Goal: Task Accomplishment & Management: Use online tool/utility

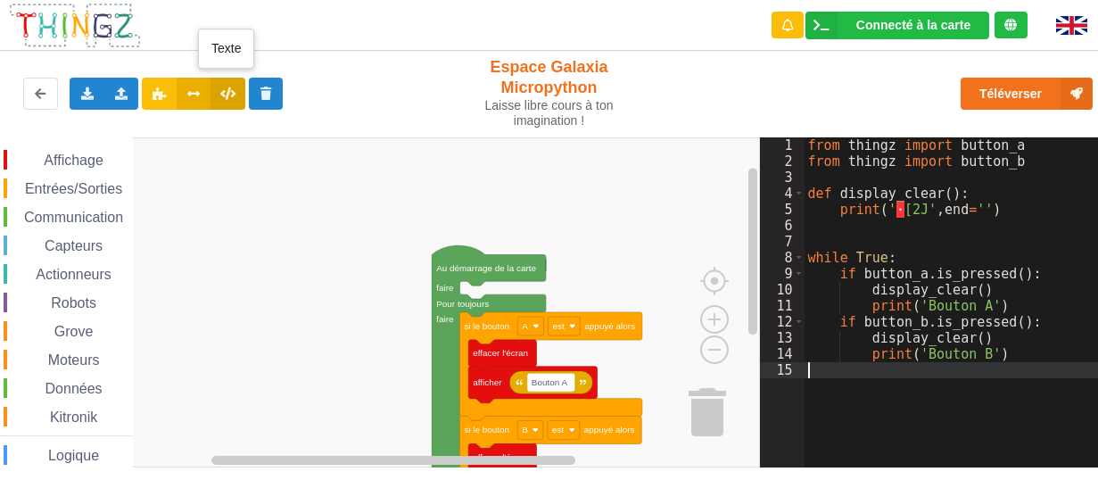
click at [222, 88] on icon at bounding box center [227, 92] width 15 height 11
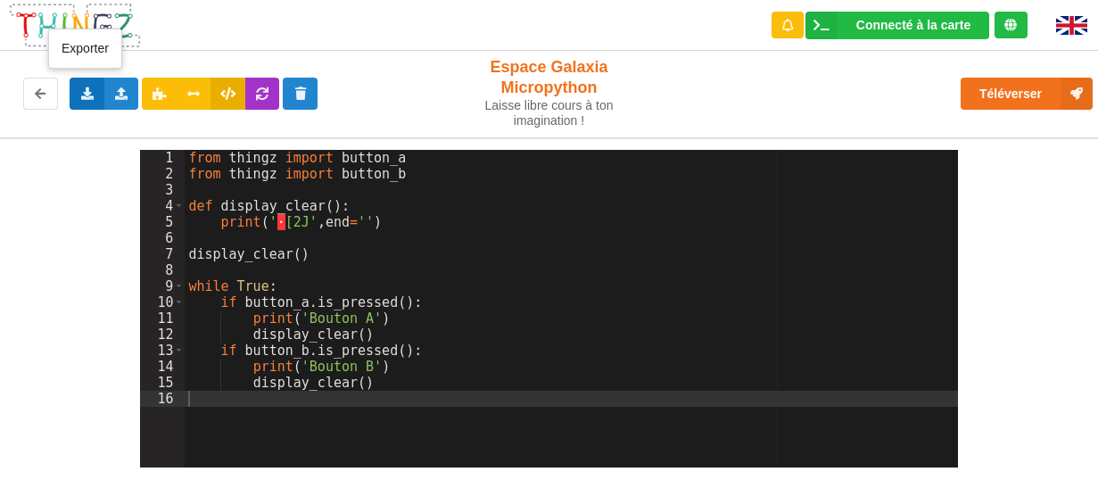
click at [91, 92] on icon at bounding box center [86, 92] width 15 height 11
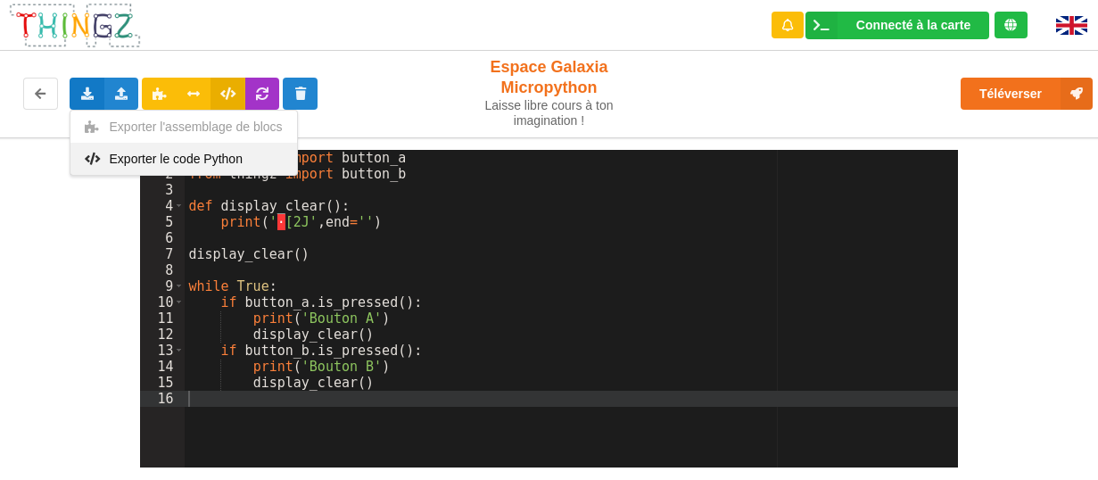
click at [128, 156] on span "Exporter le code Python" at bounding box center [176, 159] width 133 height 14
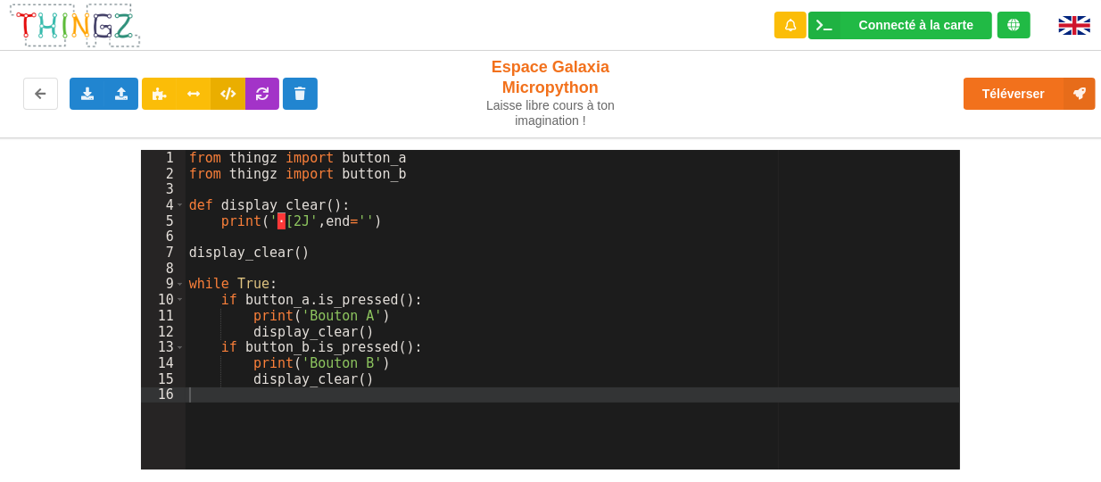
click at [365, 103] on div "Exporter l'assemblage de blocs Exporter le code Python Importer un assemblage d…" at bounding box center [219, 93] width 453 height 57
click at [195, 97] on icon at bounding box center [193, 92] width 15 height 11
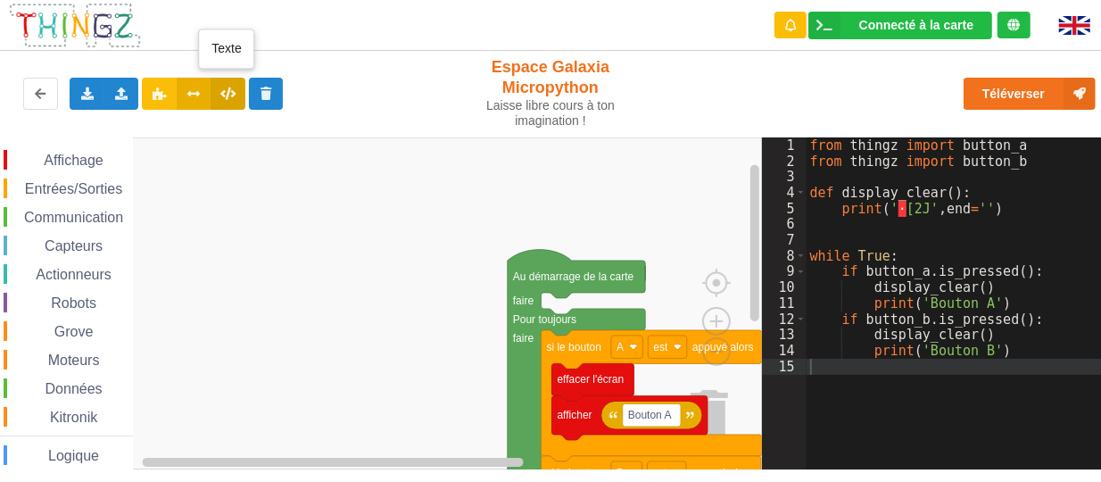
click at [227, 95] on icon at bounding box center [227, 92] width 15 height 11
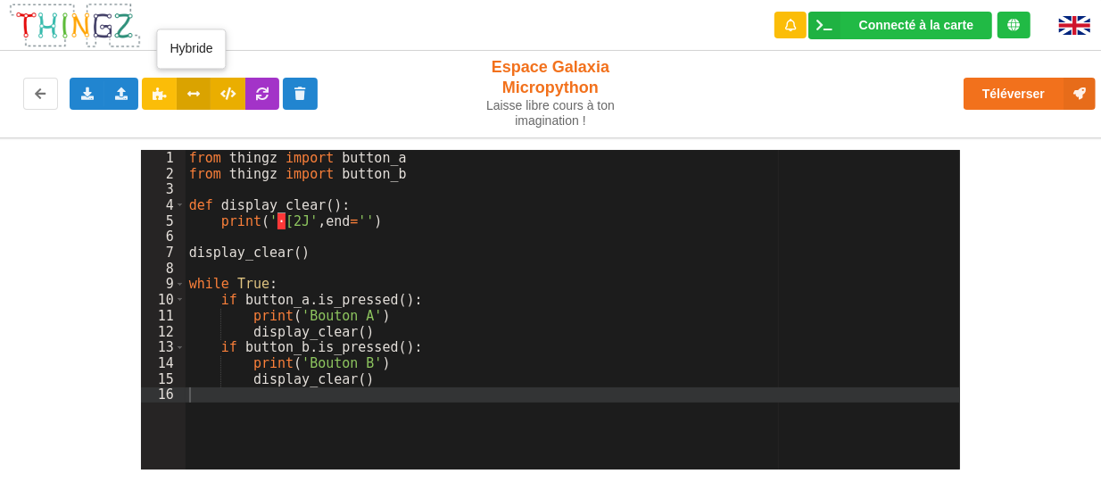
click at [190, 91] on icon at bounding box center [193, 92] width 15 height 11
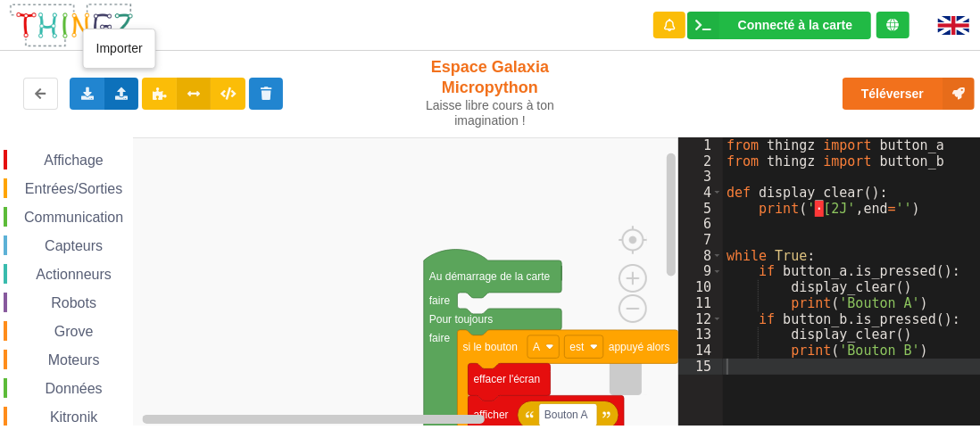
click at [116, 88] on icon at bounding box center [121, 92] width 15 height 11
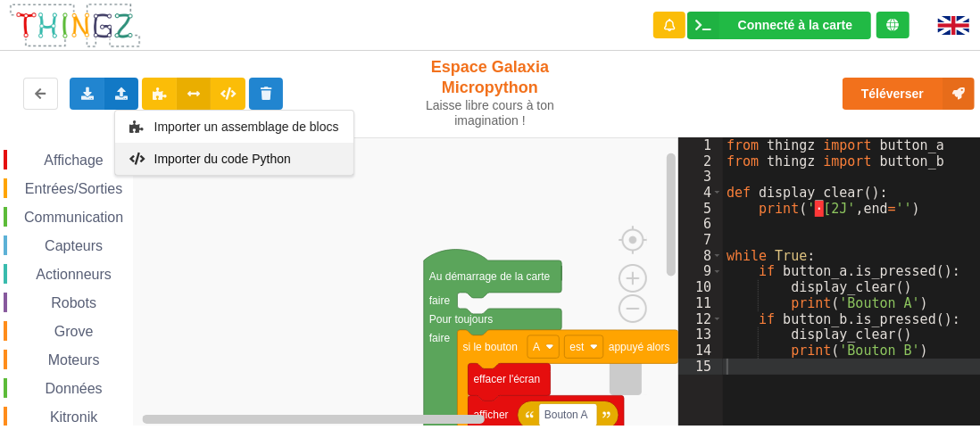
click at [170, 153] on span "Importer du code Python" at bounding box center [221, 159] width 137 height 14
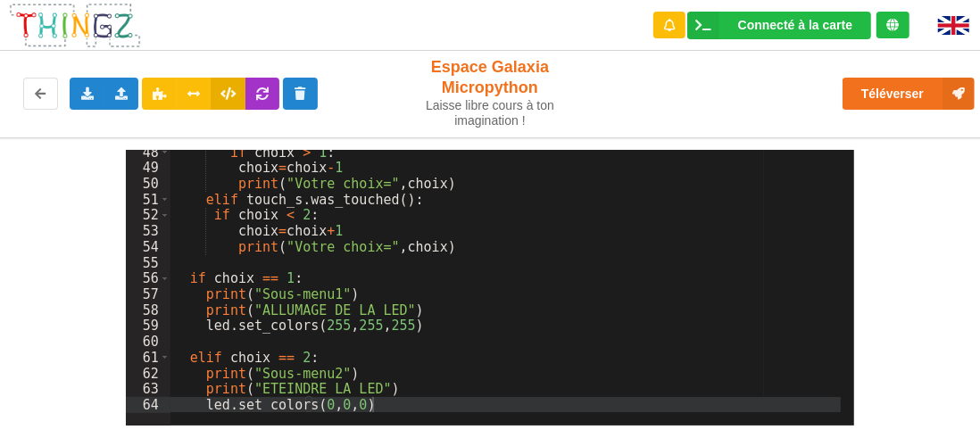
scroll to position [748, 0]
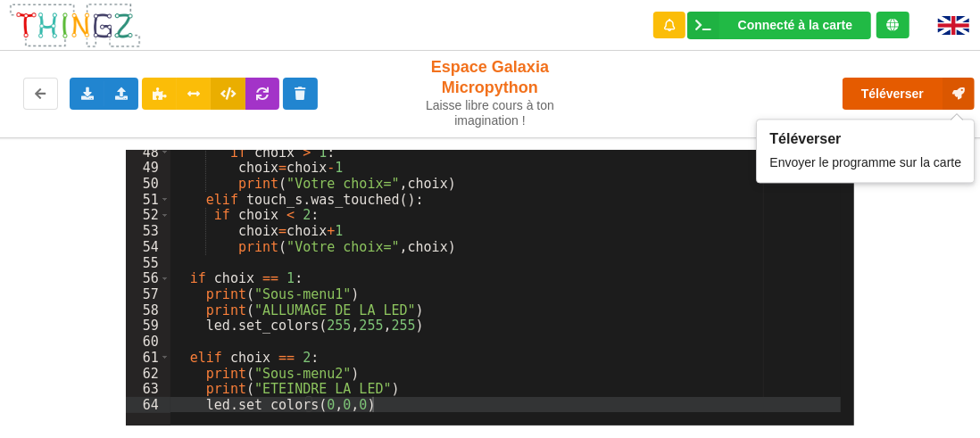
click at [901, 88] on button "Téléverser" at bounding box center [908, 94] width 132 height 32
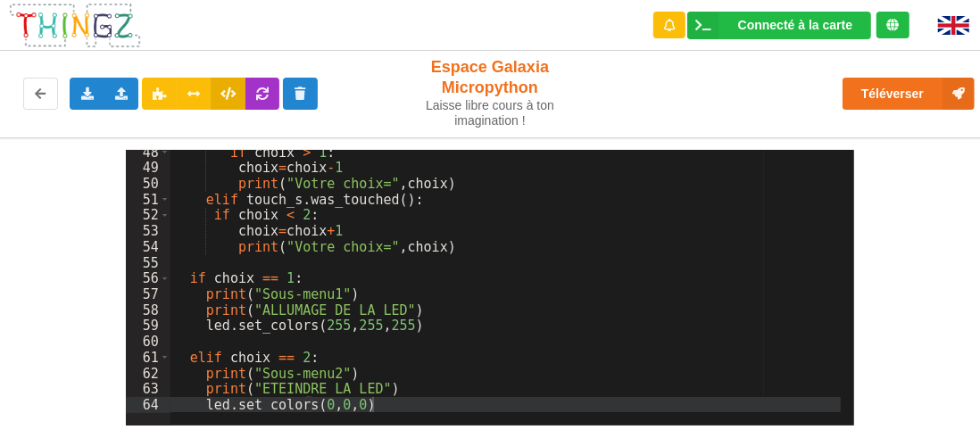
drag, startPoint x: 879, startPoint y: 163, endPoint x: 950, endPoint y: 145, distance: 73.8
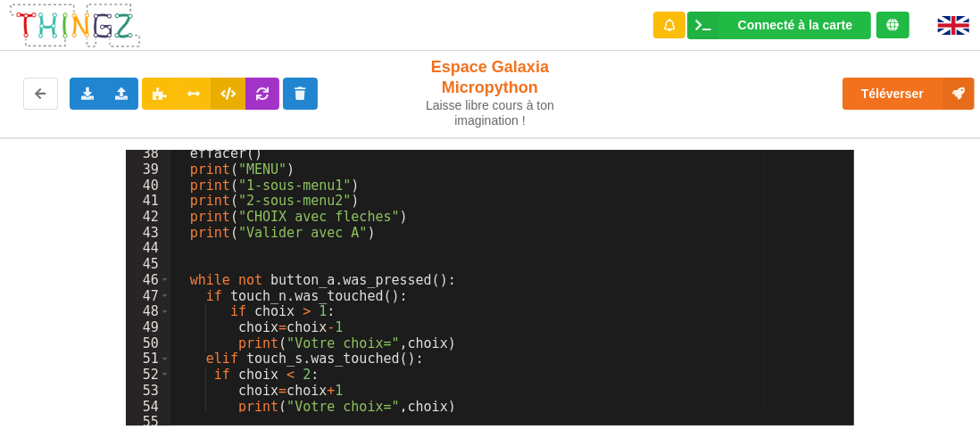
scroll to position [589, 0]
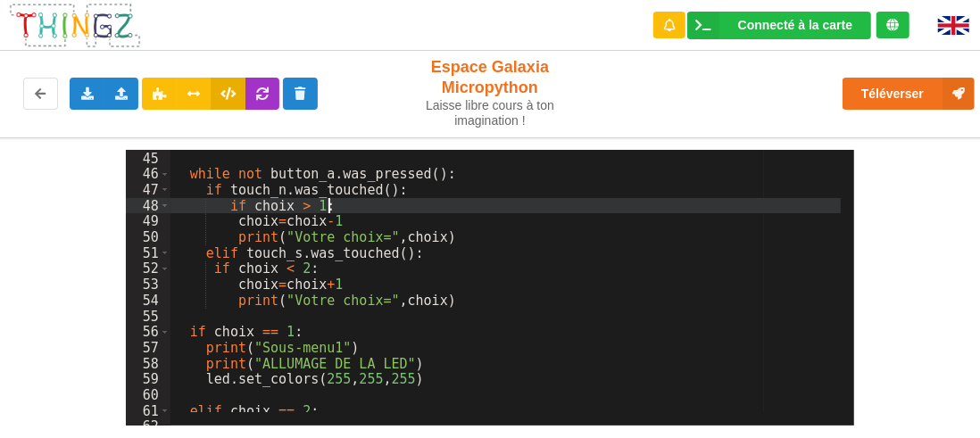
scroll to position [748, 0]
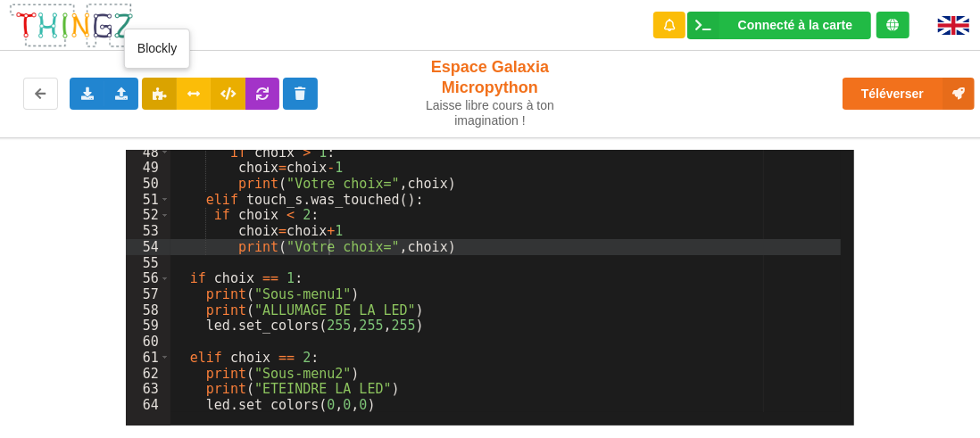
click at [158, 96] on icon at bounding box center [159, 92] width 15 height 11
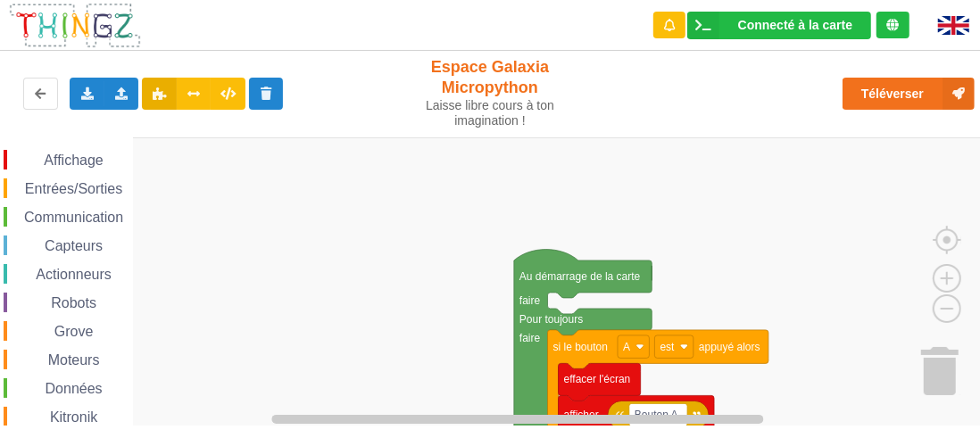
click at [62, 162] on span "Affichage" at bounding box center [73, 160] width 64 height 15
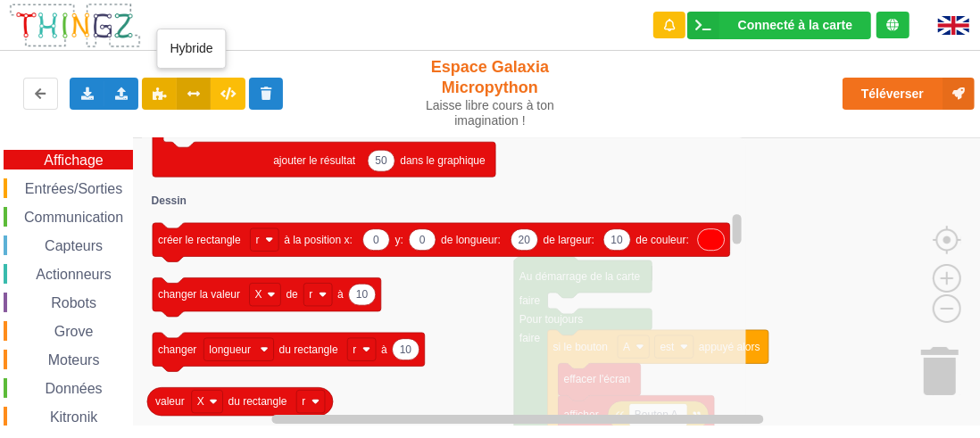
click at [194, 88] on icon at bounding box center [193, 92] width 15 height 11
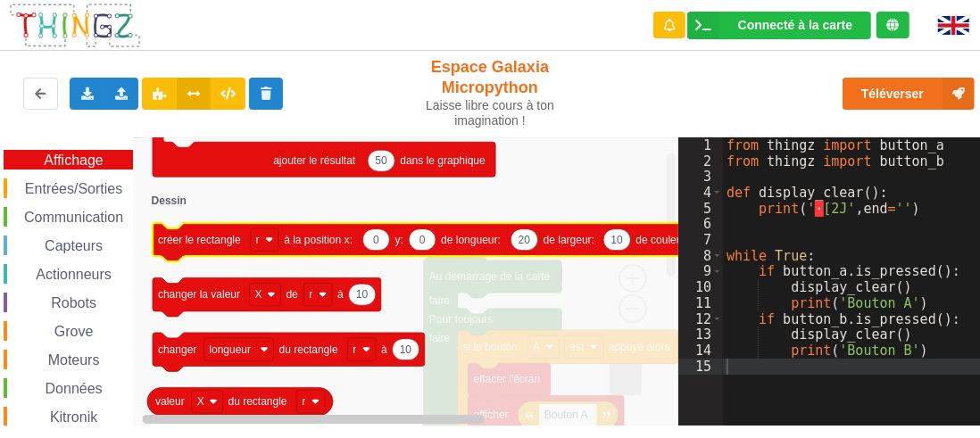
click at [218, 242] on text "créer le rectangle" at bounding box center [199, 240] width 83 height 12
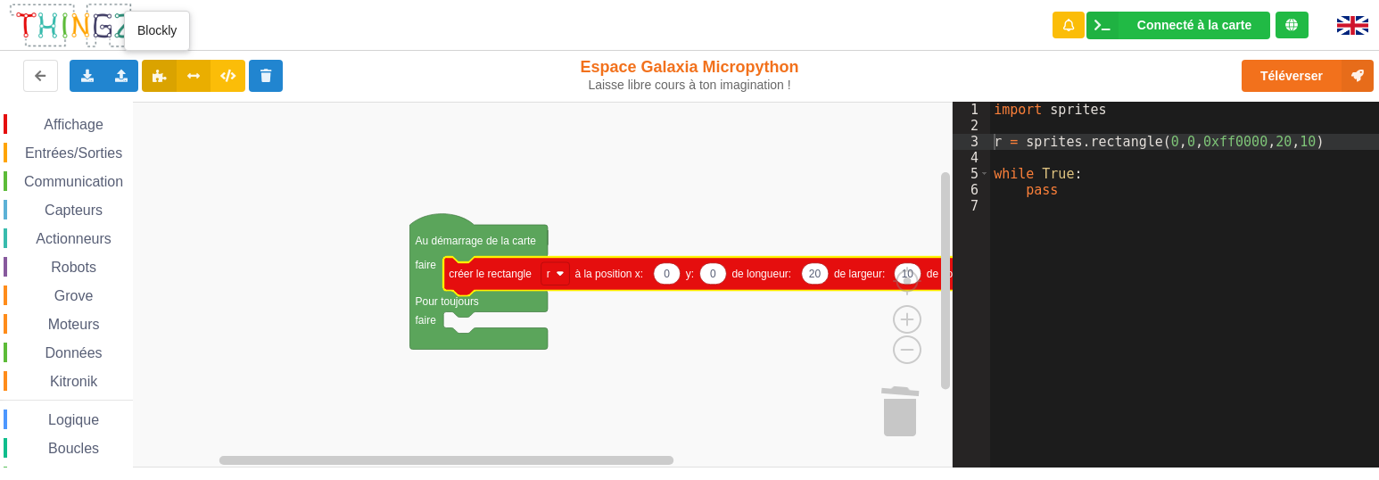
click at [155, 77] on icon at bounding box center [159, 75] width 15 height 11
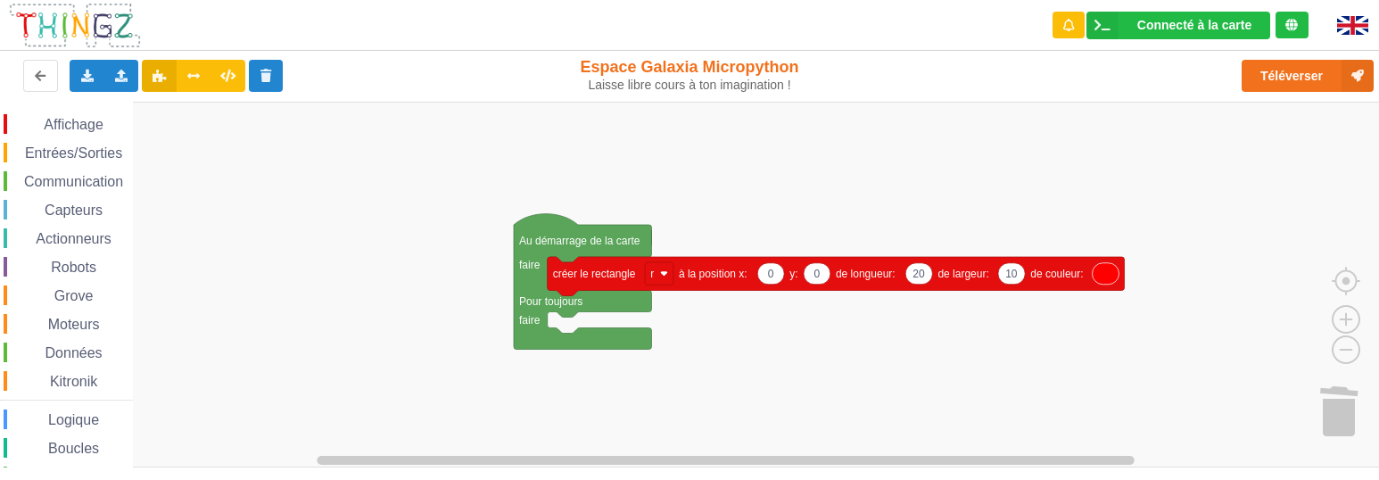
click at [87, 128] on span "Affichage" at bounding box center [73, 124] width 64 height 15
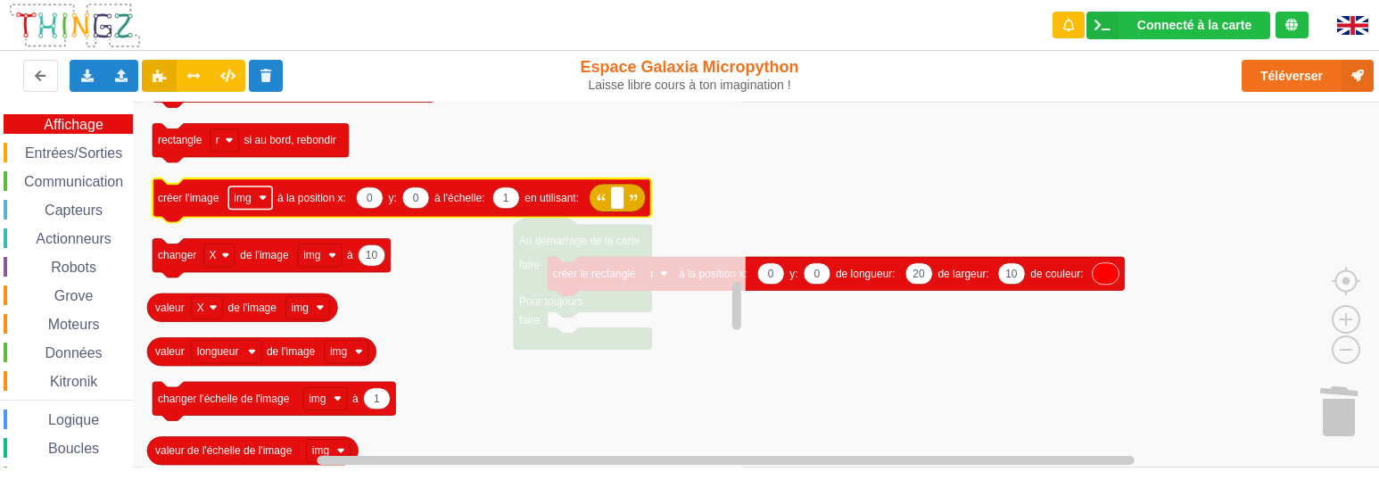
click at [260, 193] on rect "Espace de travail de Blocky" at bounding box center [250, 197] width 44 height 23
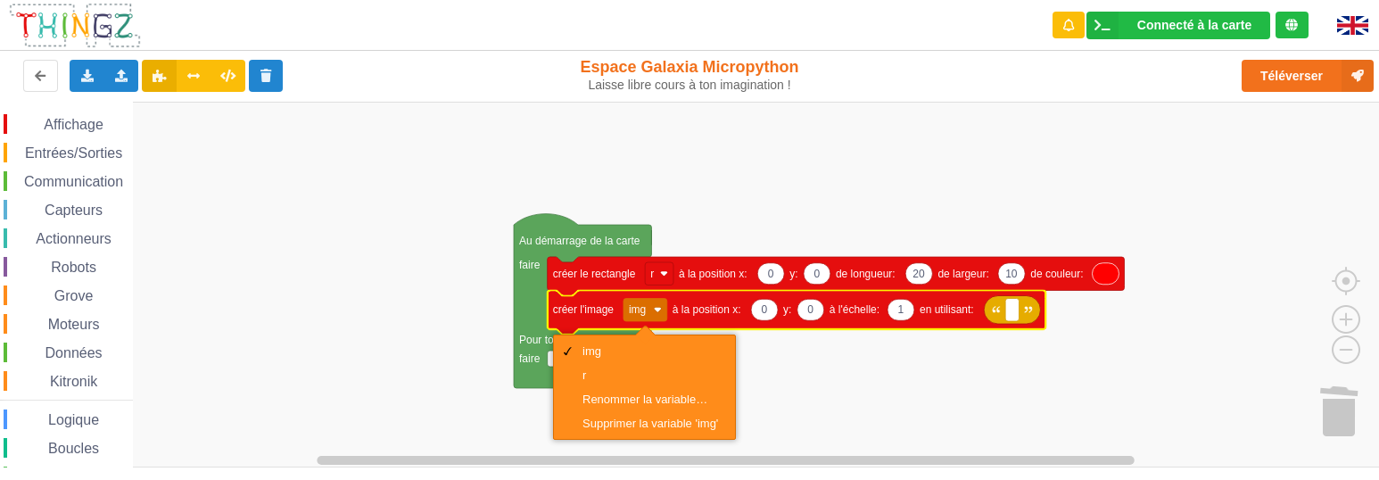
click at [659, 313] on image "Espace de travail de Blocky" at bounding box center [658, 310] width 8 height 8
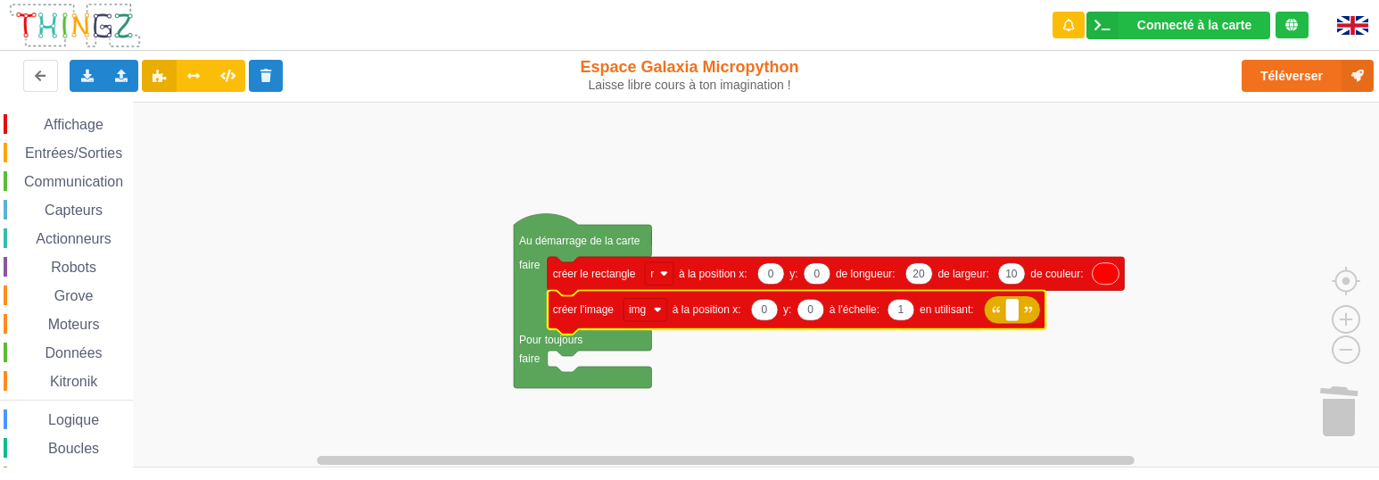
click at [733, 331] on rect "Espace de travail de Blocky" at bounding box center [696, 285] width 1392 height 366
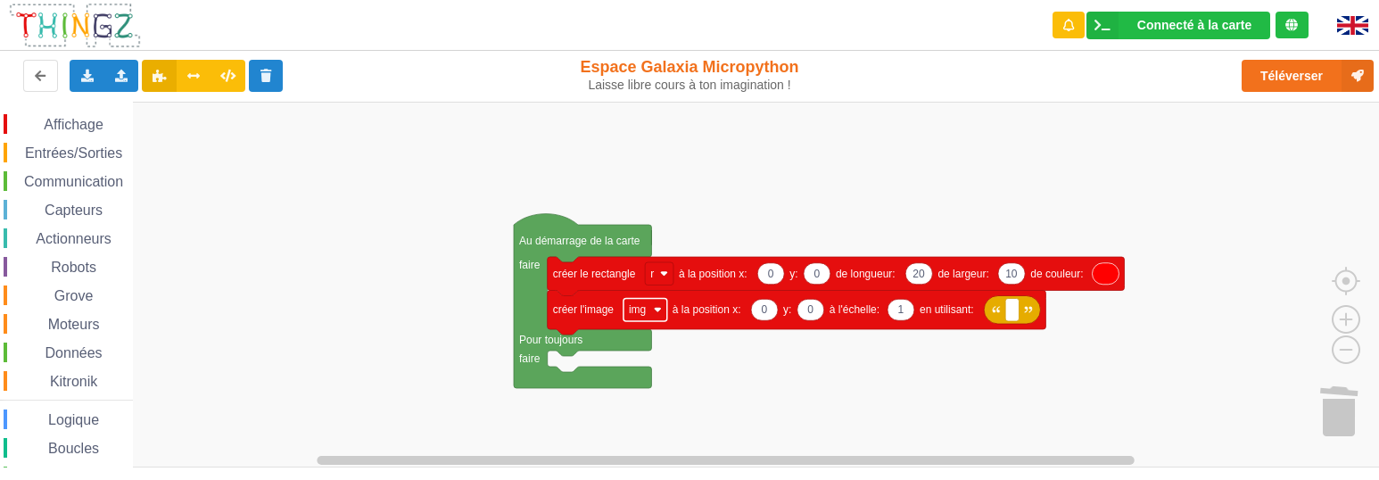
click at [660, 309] on image "Espace de travail de Blocky" at bounding box center [658, 310] width 8 height 8
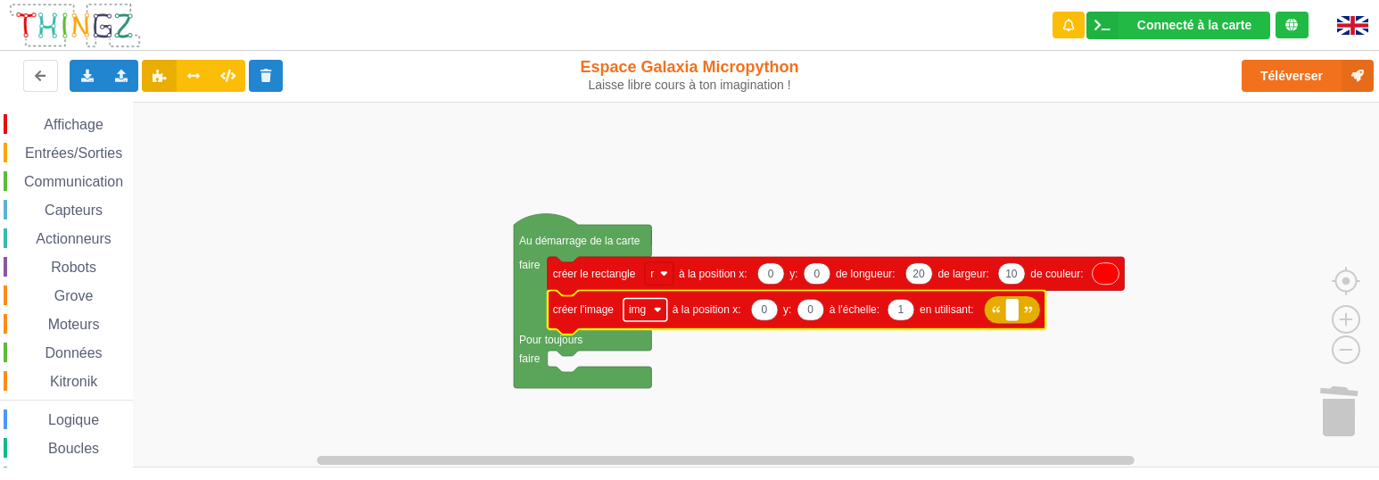
click at [660, 309] on image "Espace de travail de Blocky" at bounding box center [658, 310] width 8 height 8
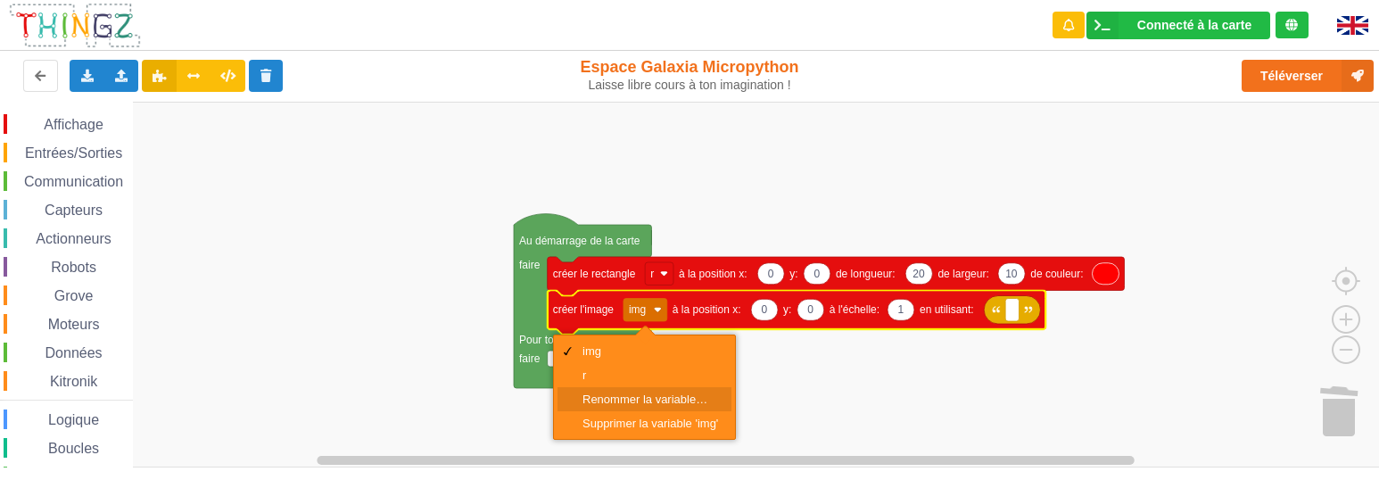
click at [639, 394] on div "Renommer la variable…" at bounding box center [651, 399] width 136 height 13
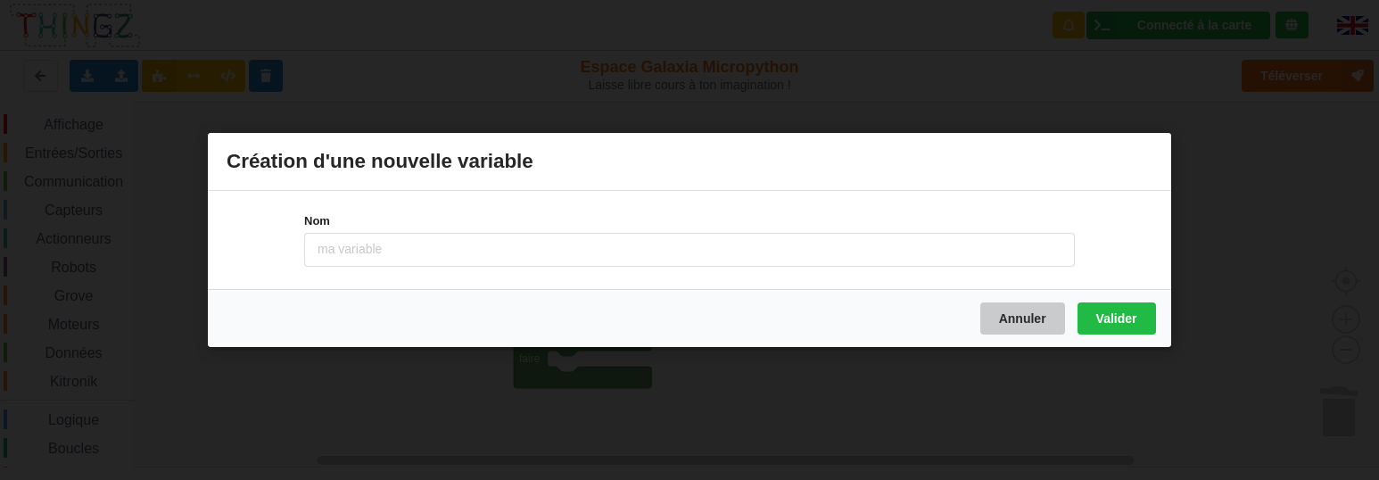
click at [1016, 321] on button "Annuler" at bounding box center [1023, 318] width 85 height 32
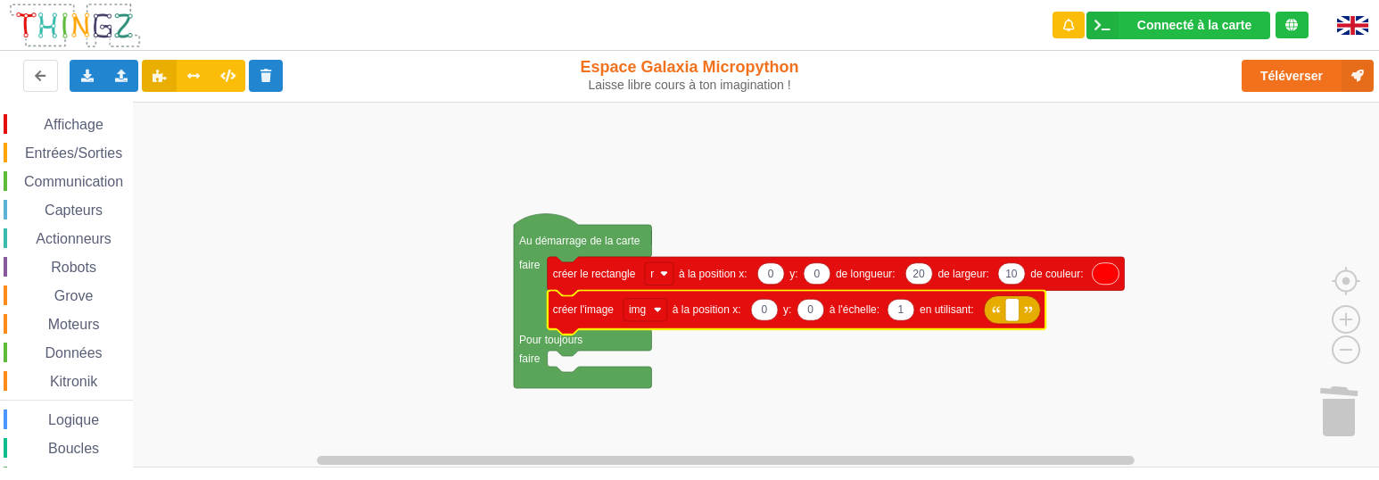
click at [70, 118] on span "Affichage" at bounding box center [73, 124] width 64 height 15
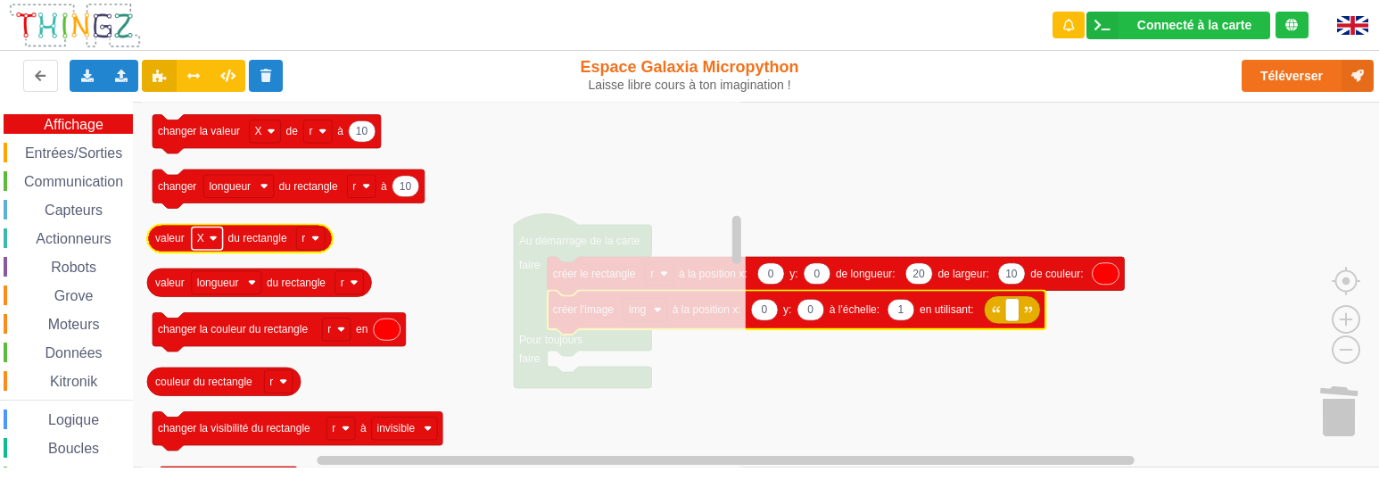
click at [213, 240] on image "Espace de travail de Blocky" at bounding box center [214, 239] width 8 height 8
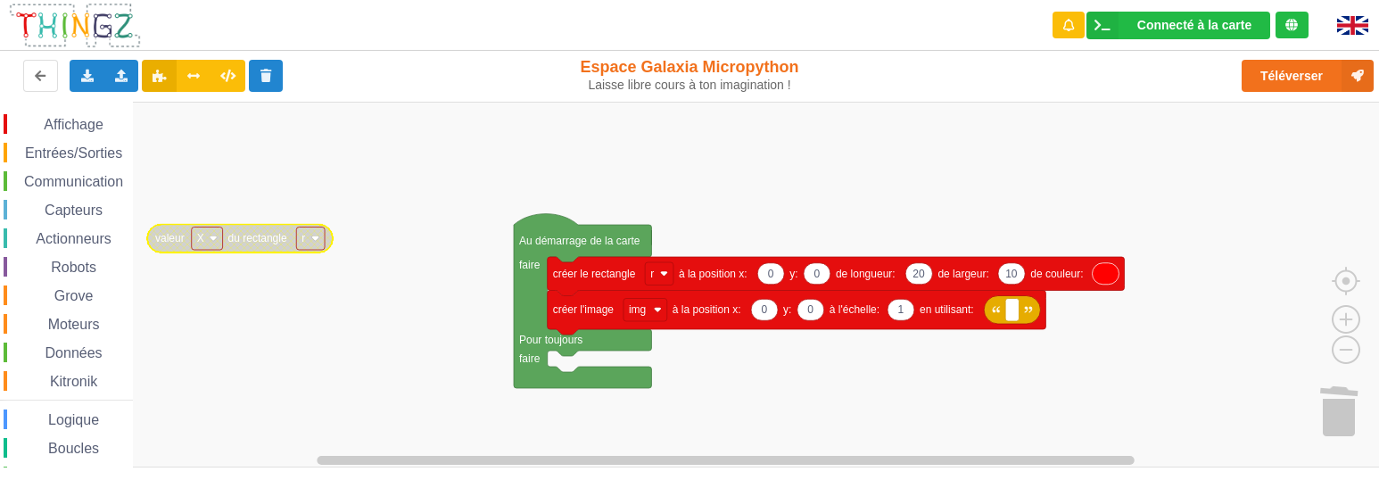
click at [213, 240] on image "Espace de travail de Blocky" at bounding box center [214, 239] width 8 height 8
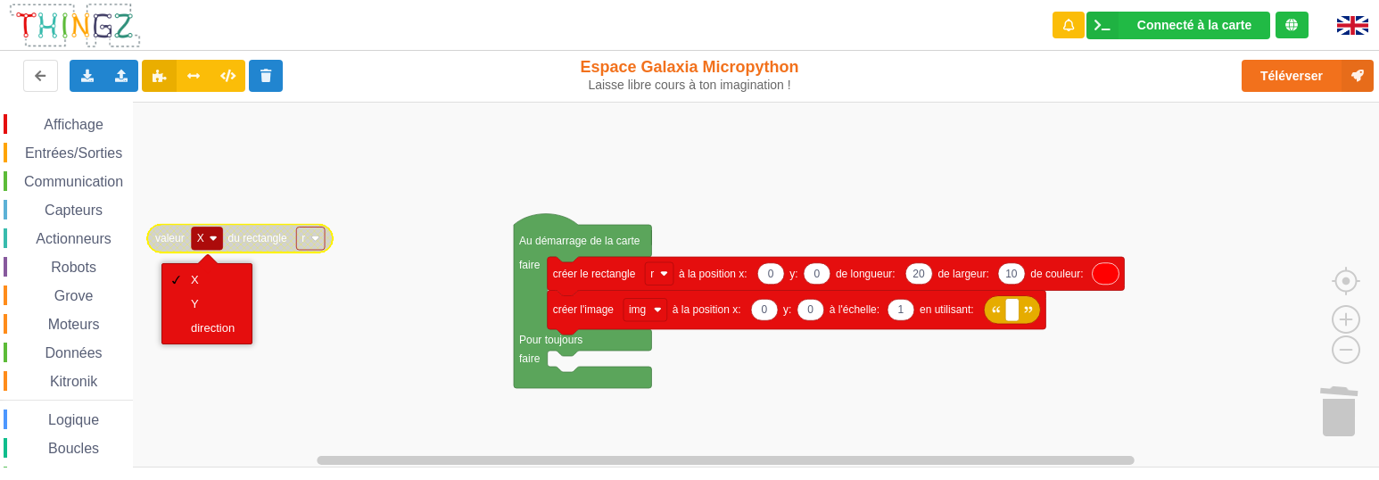
click at [320, 295] on rect "Espace de travail de Blocky" at bounding box center [696, 285] width 1392 height 366
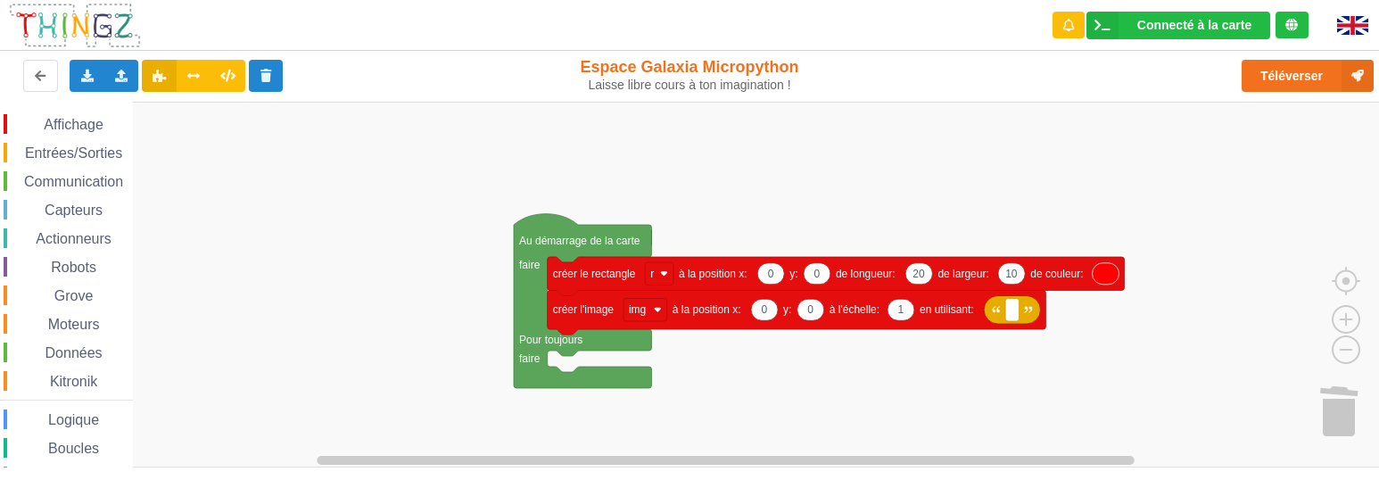
click at [79, 239] on span "Actionneurs" at bounding box center [73, 238] width 81 height 15
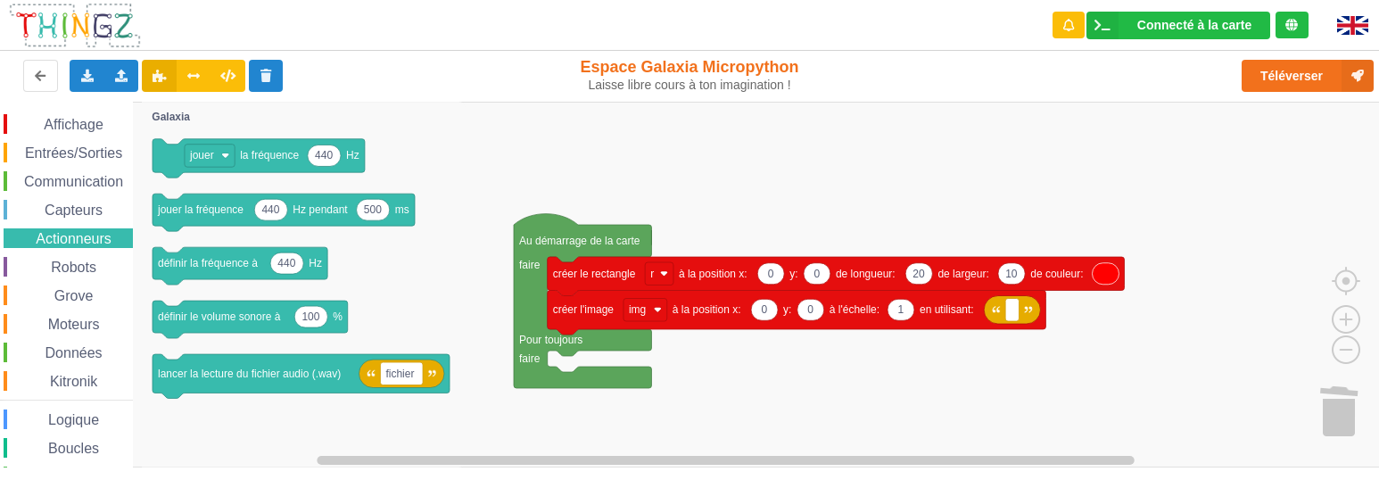
click at [81, 273] on span "Robots" at bounding box center [73, 267] width 51 height 15
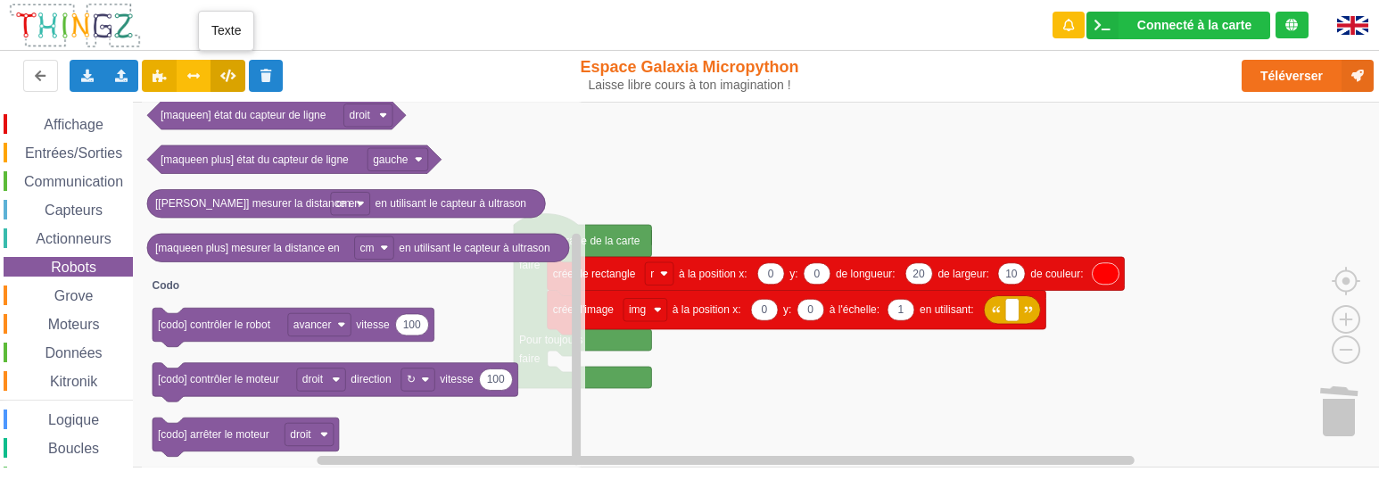
click at [225, 76] on icon at bounding box center [227, 75] width 15 height 11
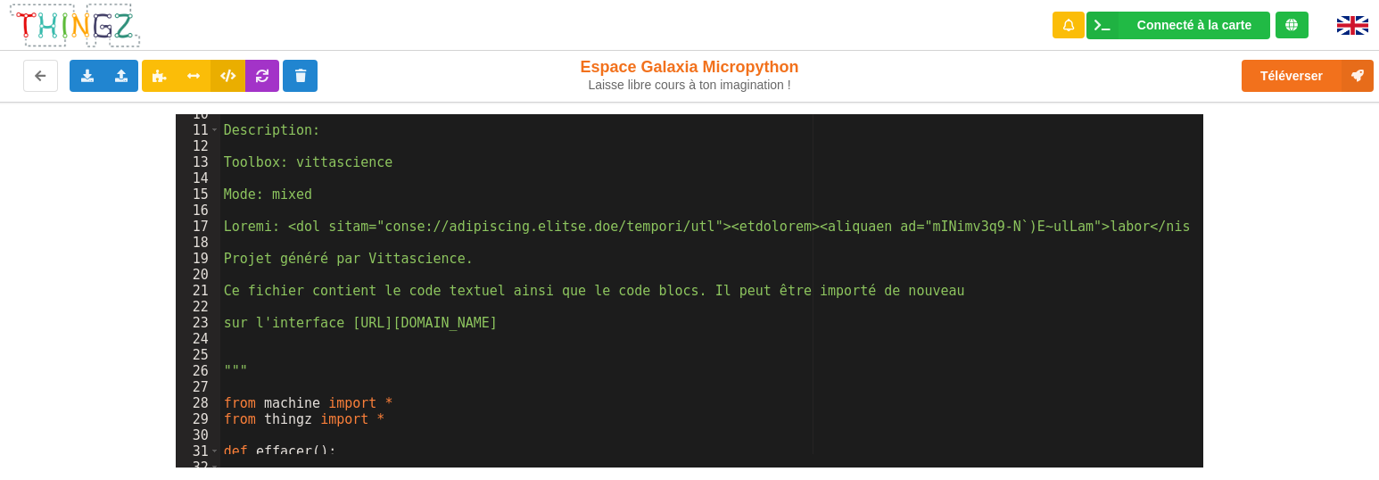
scroll to position [0, 0]
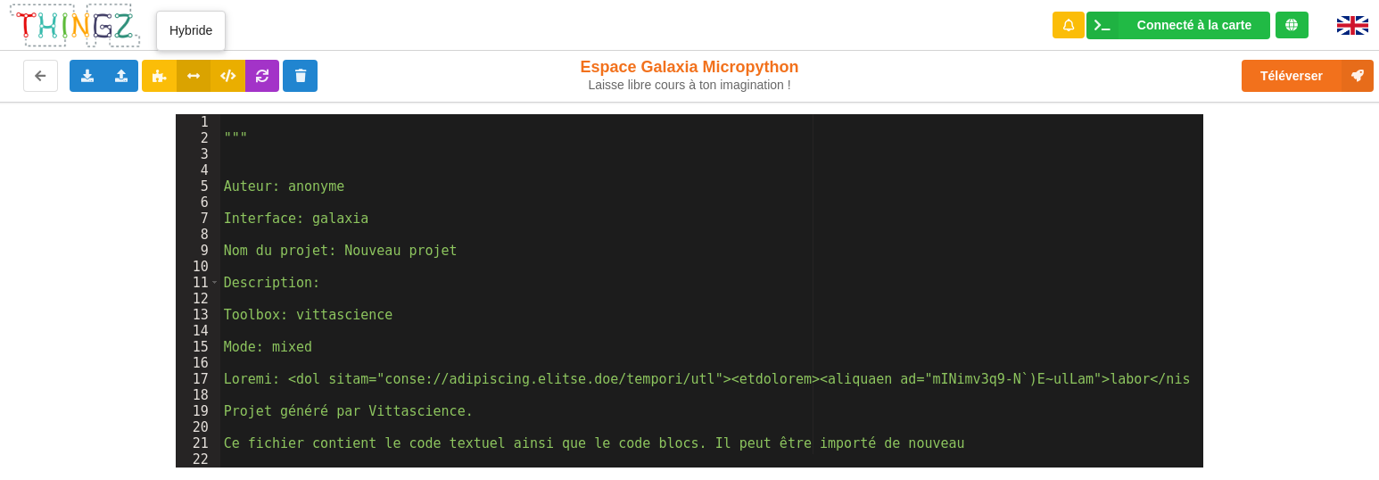
click at [187, 71] on icon at bounding box center [193, 75] width 15 height 11
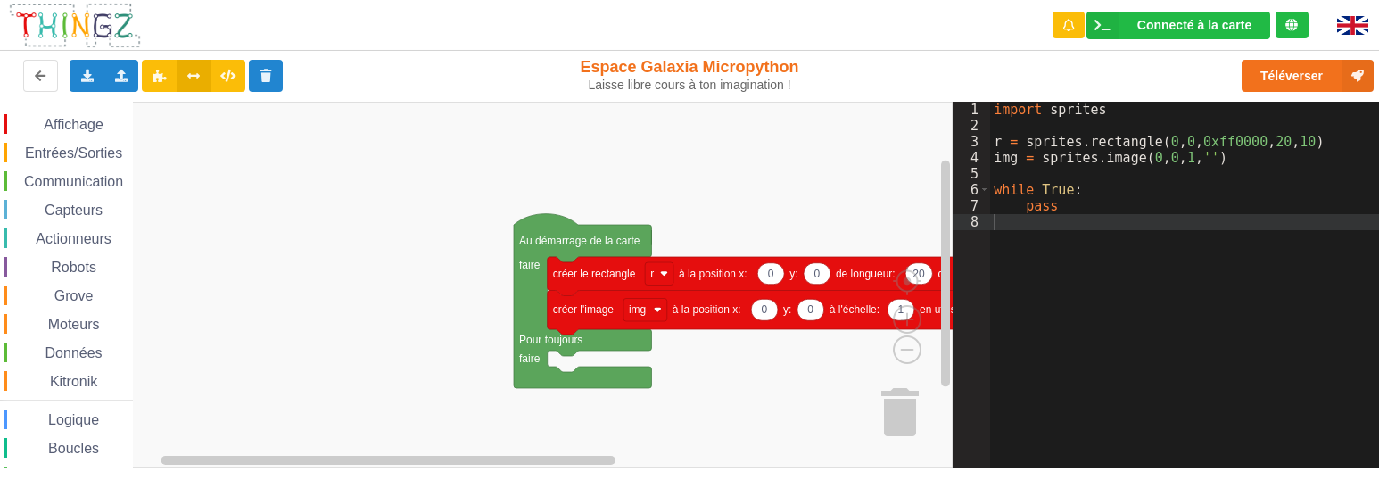
click at [64, 319] on span "Moteurs" at bounding box center [74, 324] width 57 height 15
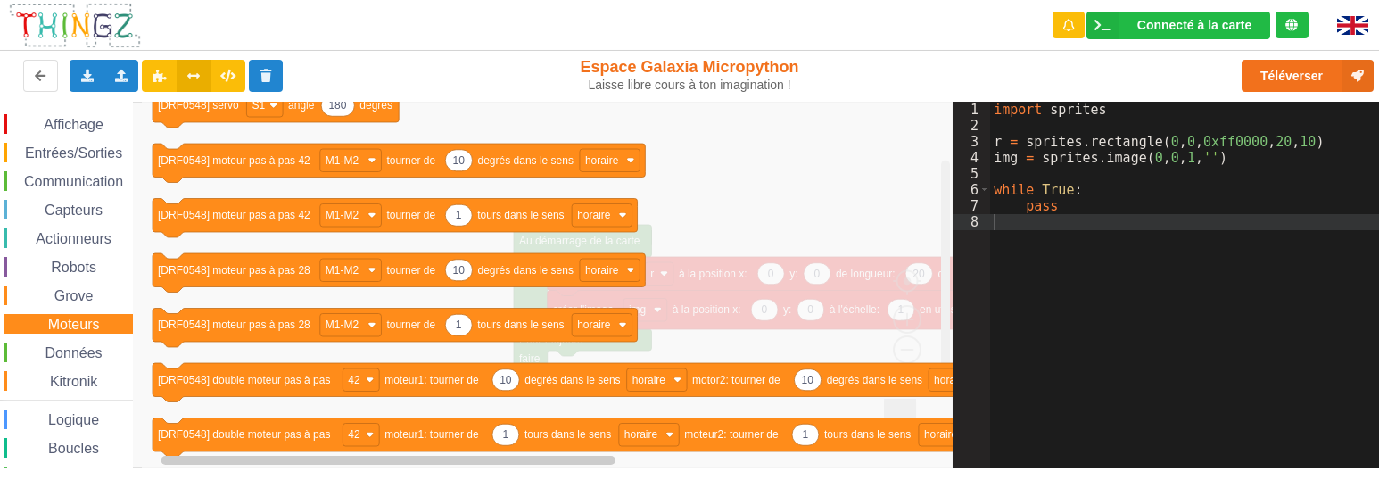
click at [81, 352] on span "Données" at bounding box center [74, 352] width 62 height 15
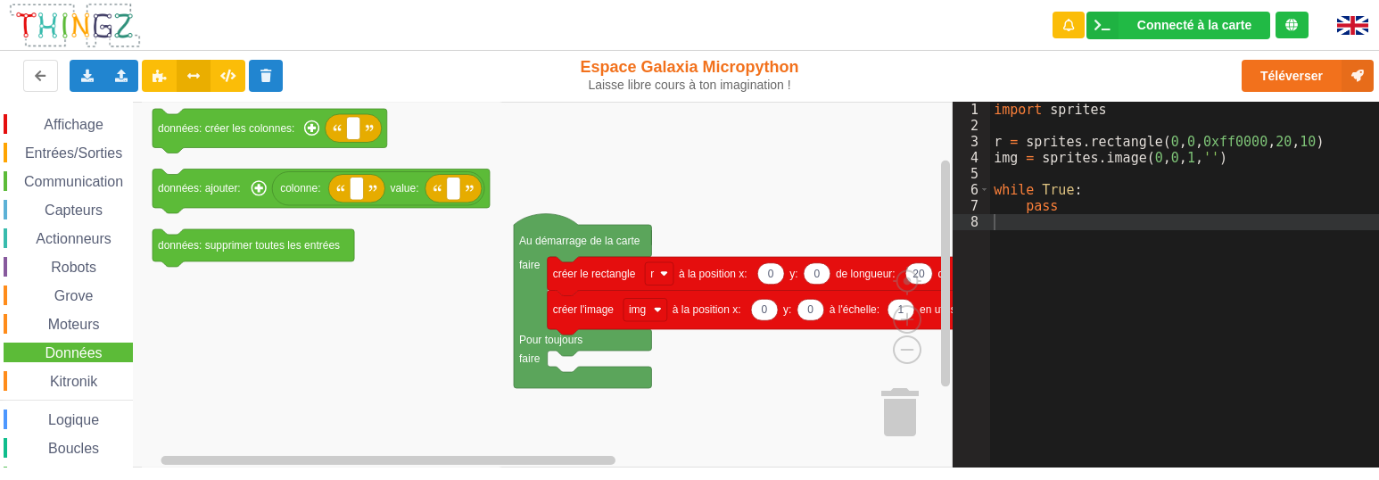
click at [78, 378] on span "Kitronik" at bounding box center [73, 381] width 53 height 15
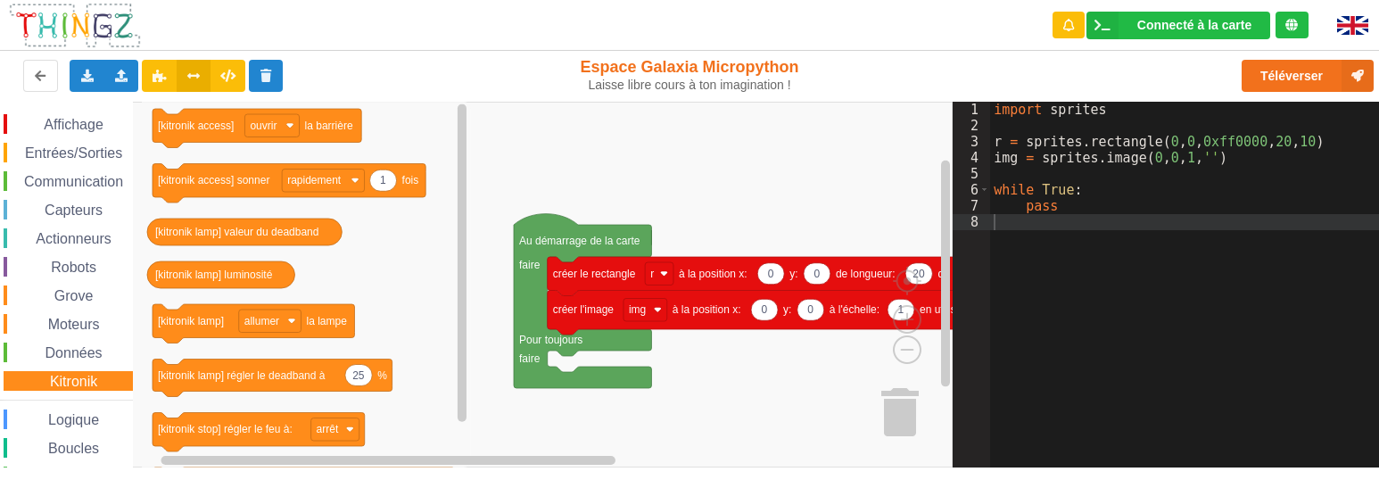
click at [81, 352] on span "Données" at bounding box center [74, 352] width 62 height 15
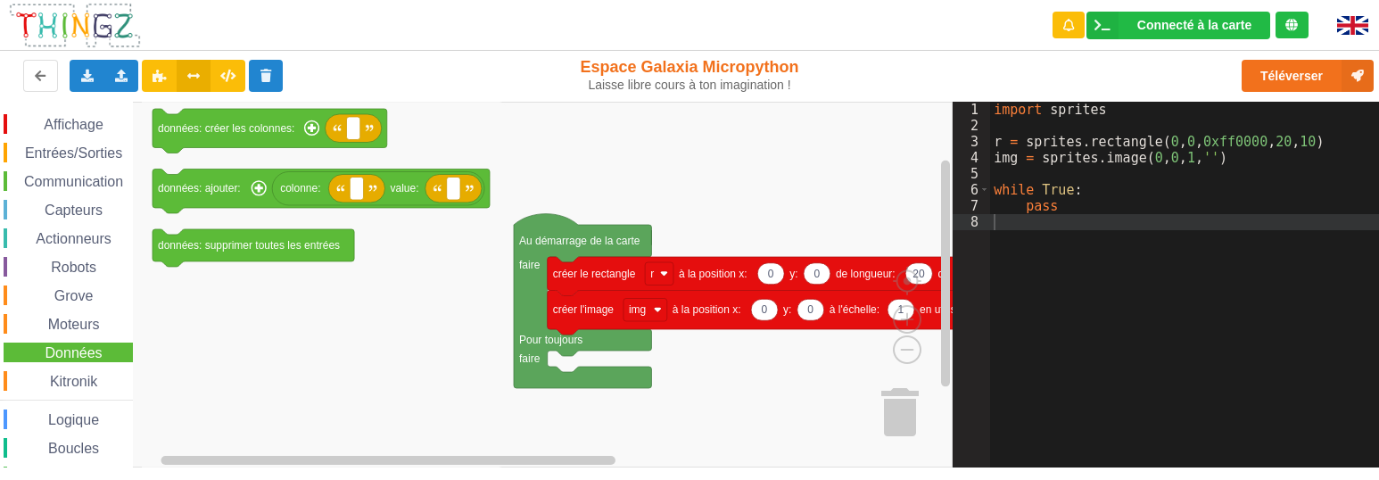
click at [79, 291] on span "Grove" at bounding box center [74, 295] width 45 height 15
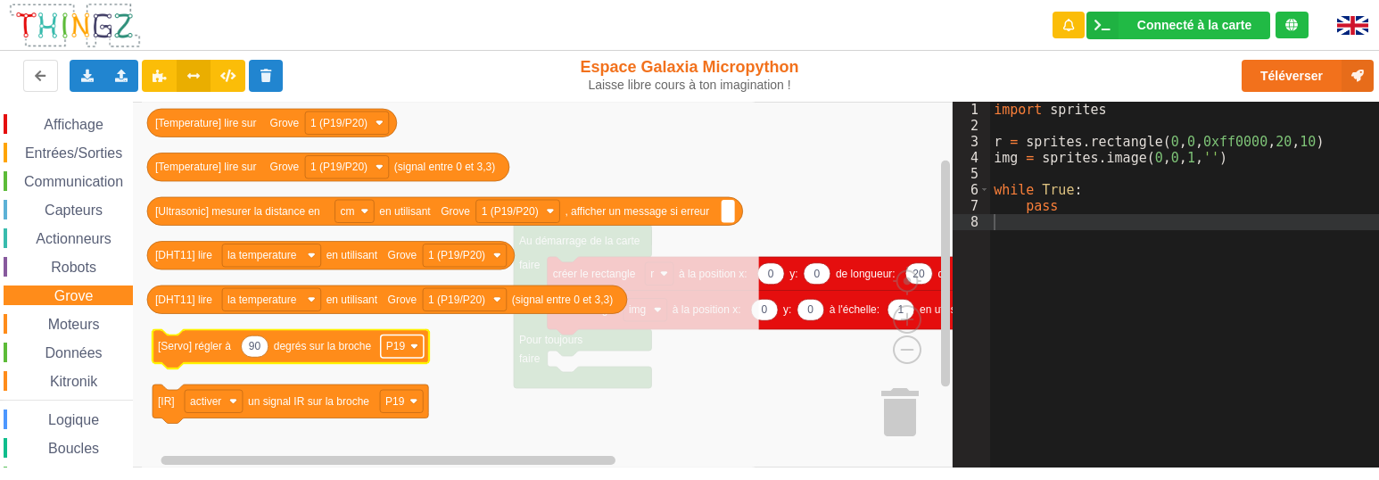
click at [420, 344] on rect "Espace de travail de Blocky" at bounding box center [402, 346] width 43 height 23
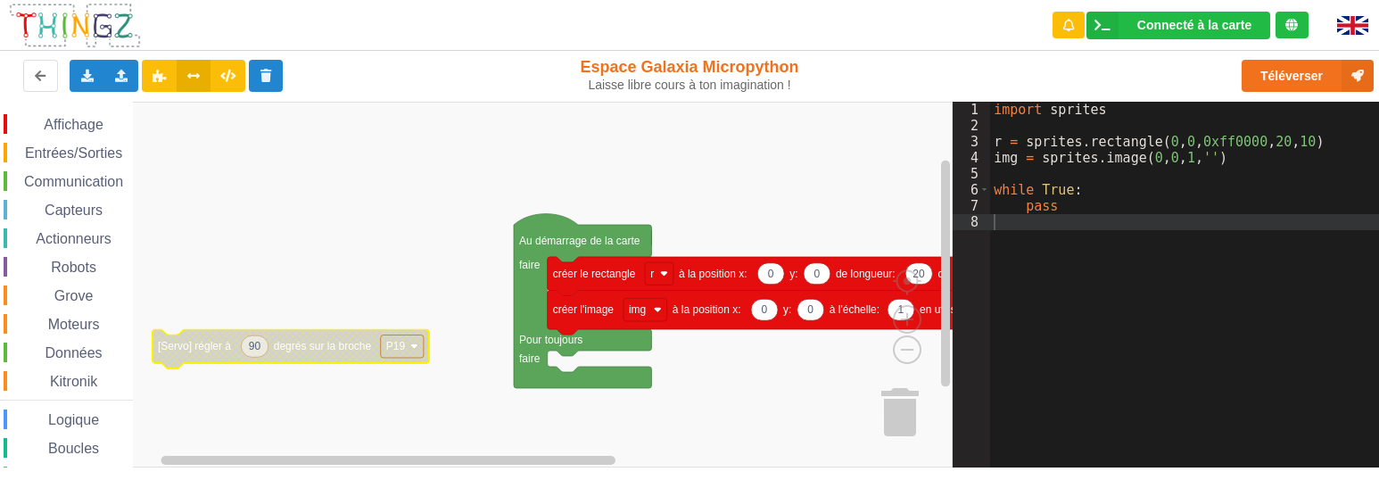
click at [417, 344] on image "Espace de travail de Blocky" at bounding box center [414, 347] width 8 height 8
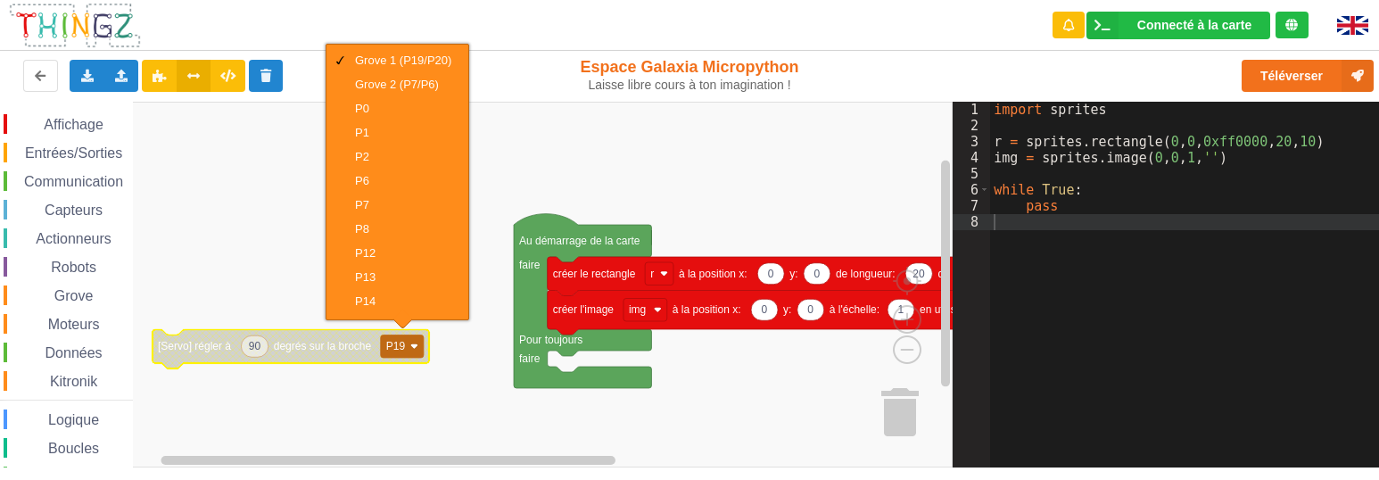
click at [280, 235] on rect "Espace de travail de Blocky" at bounding box center [476, 285] width 953 height 366
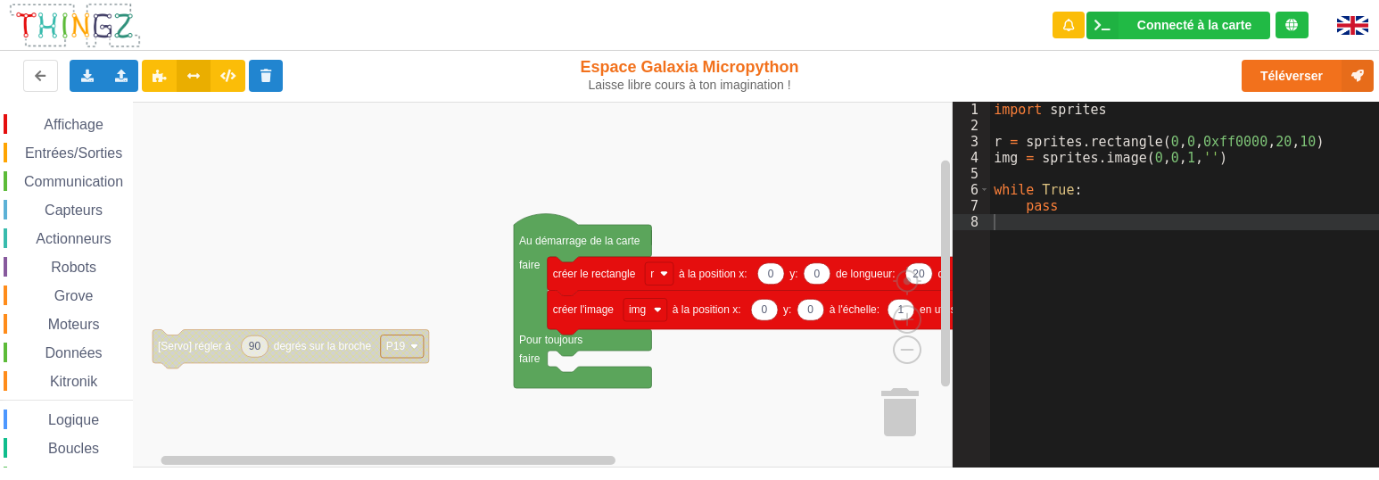
click at [77, 324] on span "Moteurs" at bounding box center [74, 324] width 57 height 15
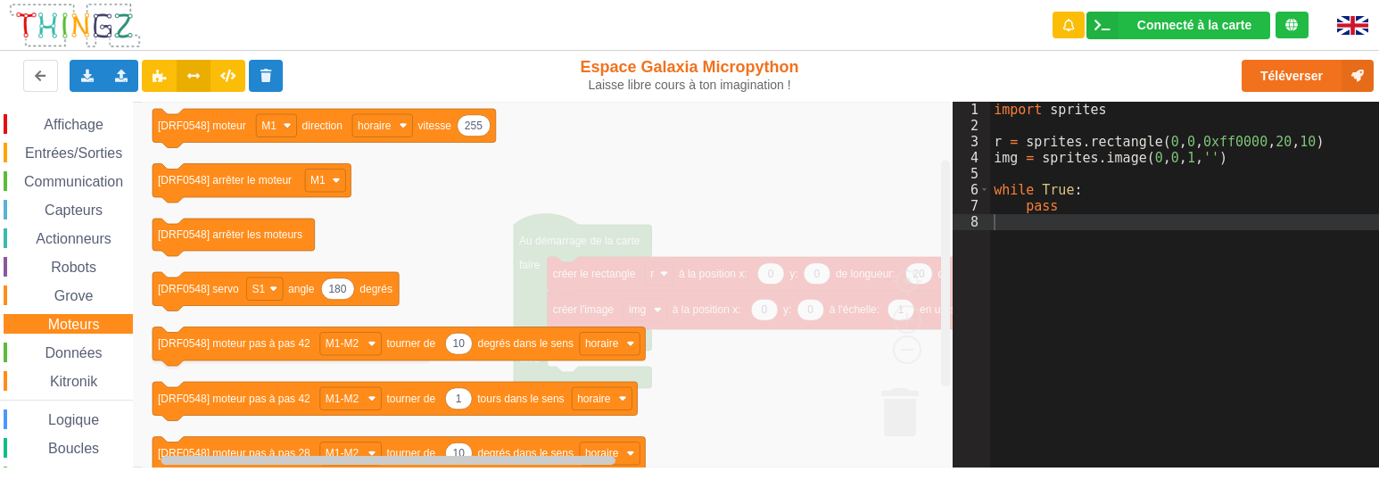
click at [76, 298] on span "Grove" at bounding box center [74, 295] width 45 height 15
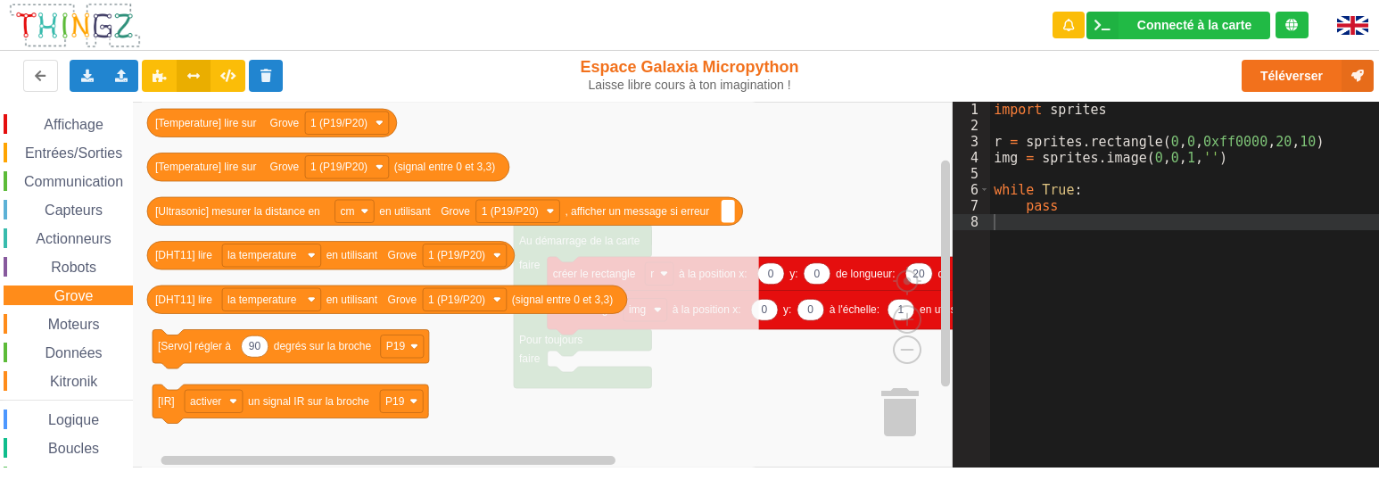
click at [73, 325] on span "Moteurs" at bounding box center [74, 324] width 57 height 15
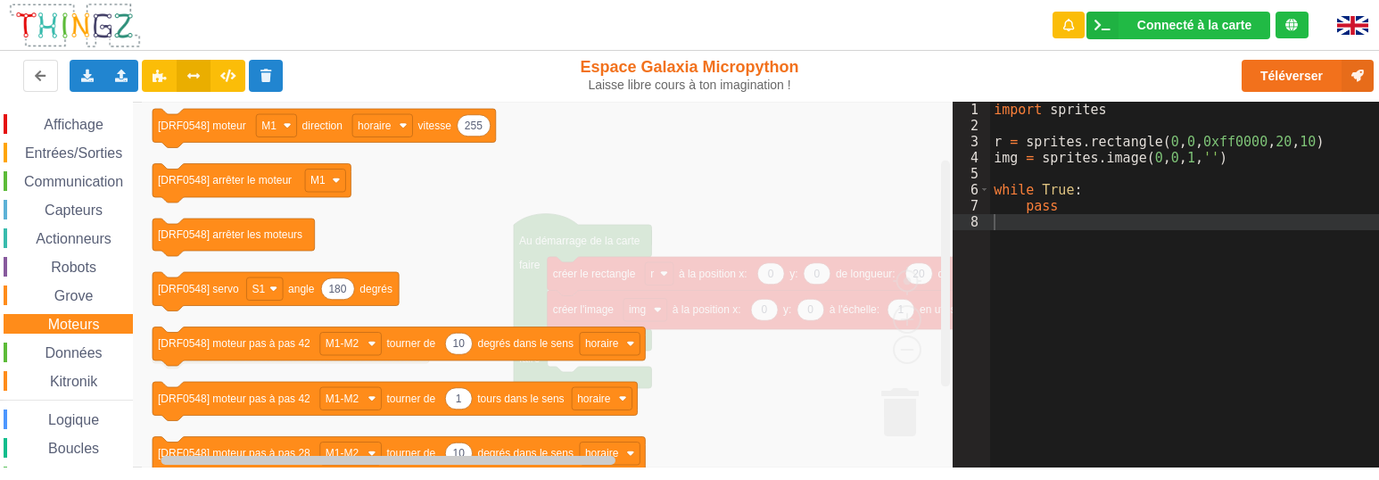
click at [90, 152] on span "Entrées/Sorties" at bounding box center [73, 152] width 103 height 15
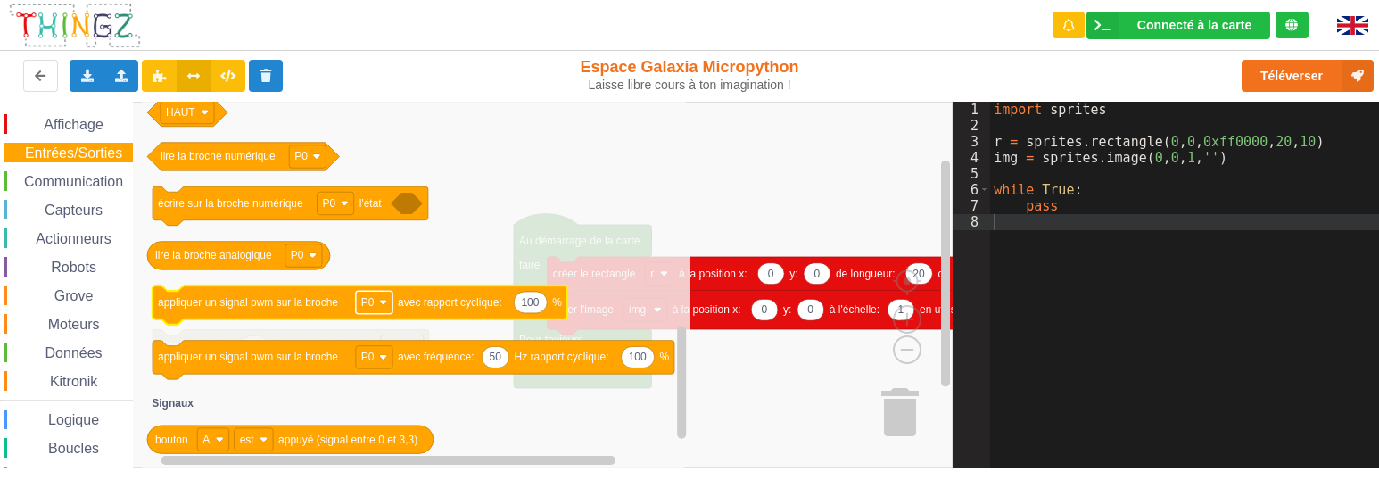
click at [383, 302] on image "Espace de travail de Blocky" at bounding box center [383, 302] width 8 height 8
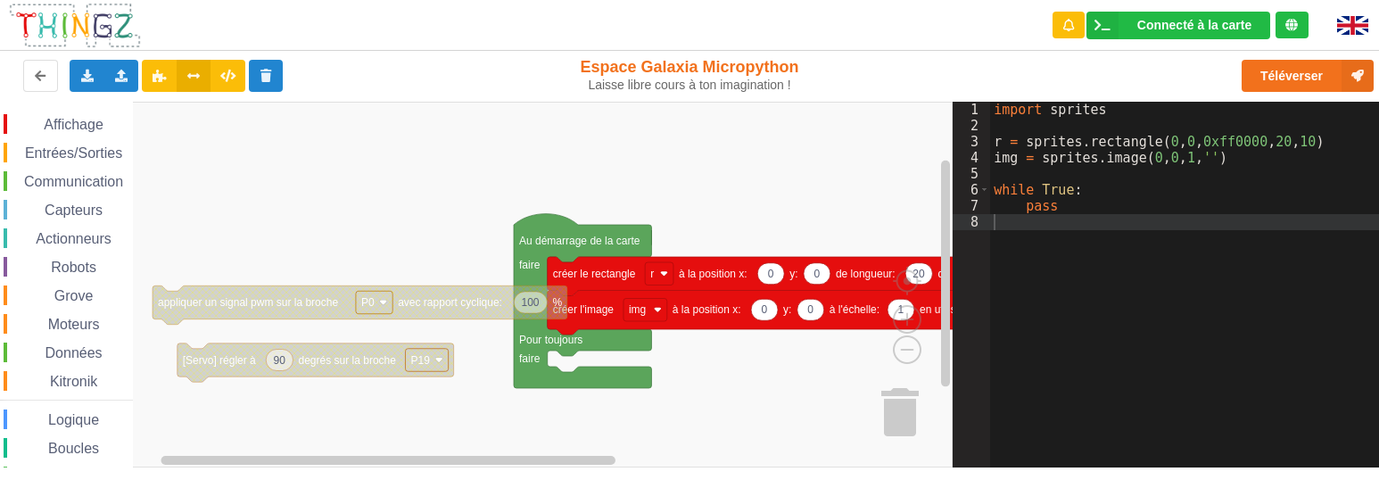
click at [383, 302] on image "Espace de travail de Blocky" at bounding box center [383, 302] width 8 height 8
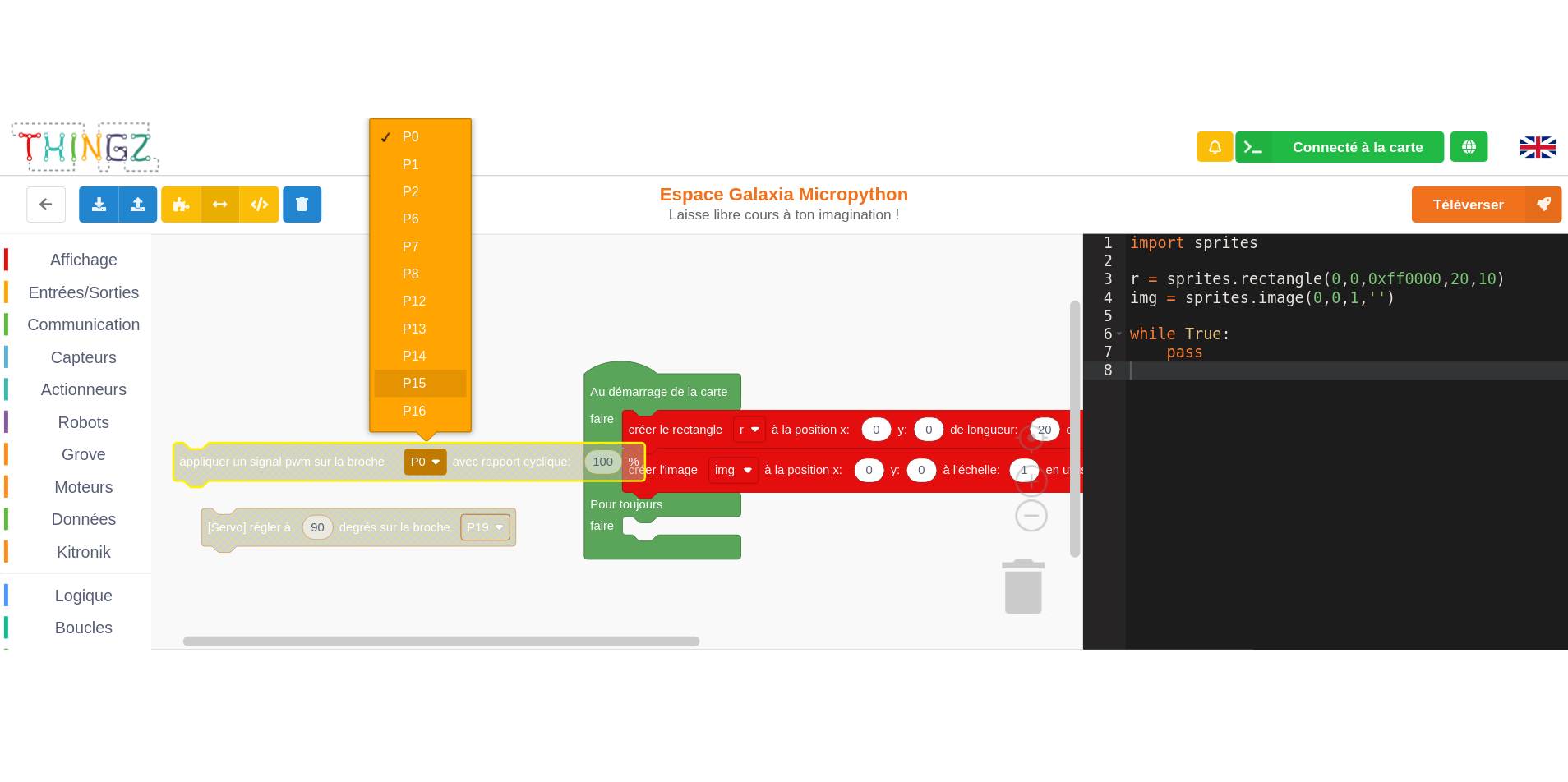
scroll to position [42, 0]
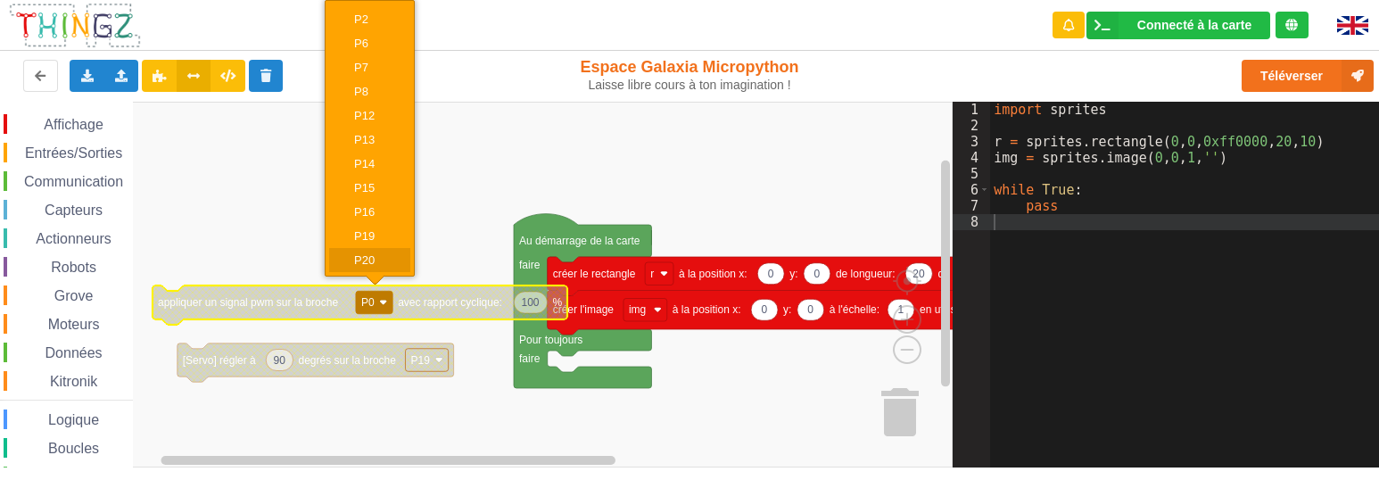
click at [367, 253] on div "P20" at bounding box center [369, 260] width 81 height 24
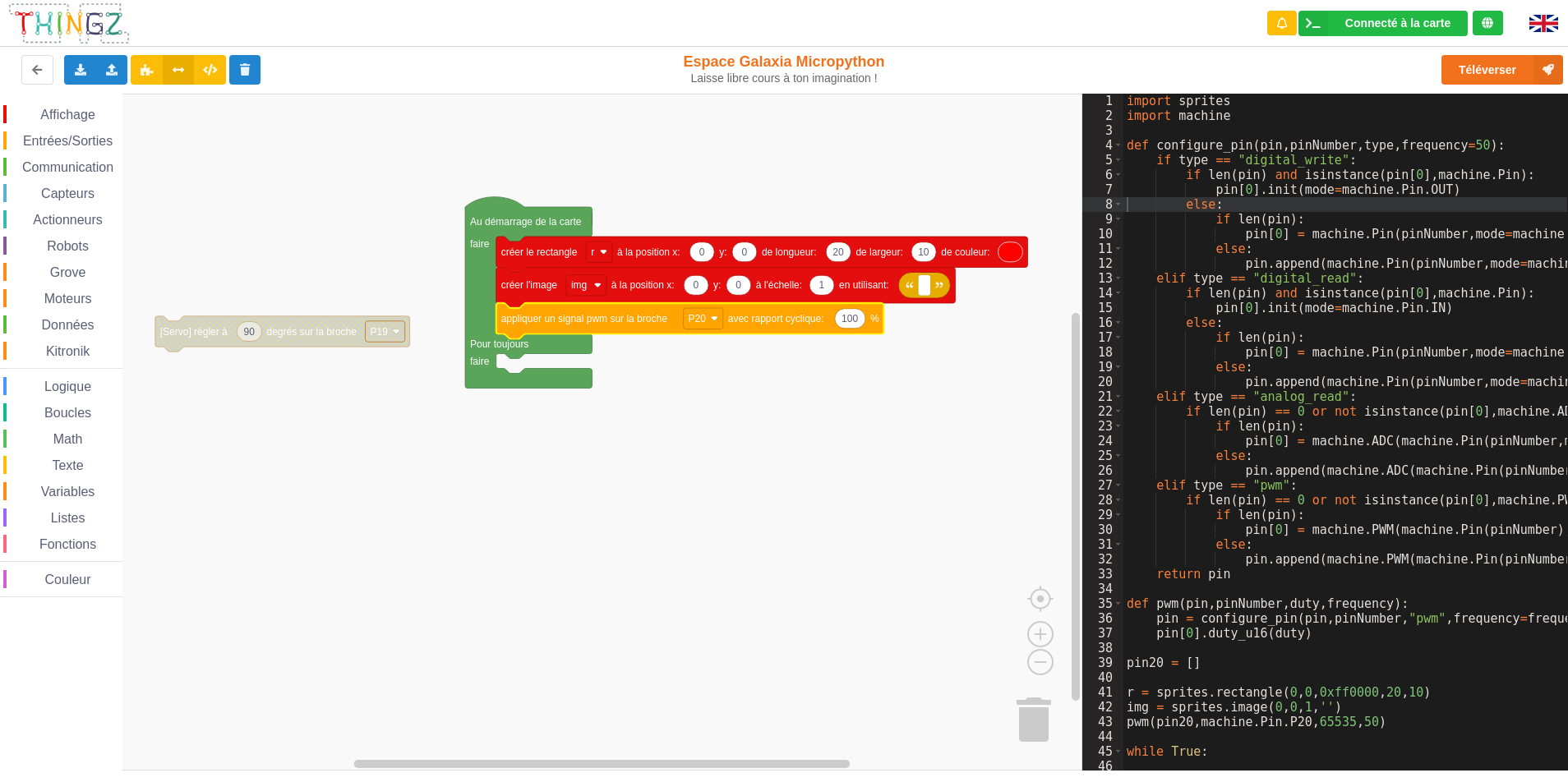
scroll to position [0, 0]
click at [1012, 115] on div "import sprites import machine def configure_pin ( pin , pinNumber , type , freq…" at bounding box center [1510, 441] width 773 height 694
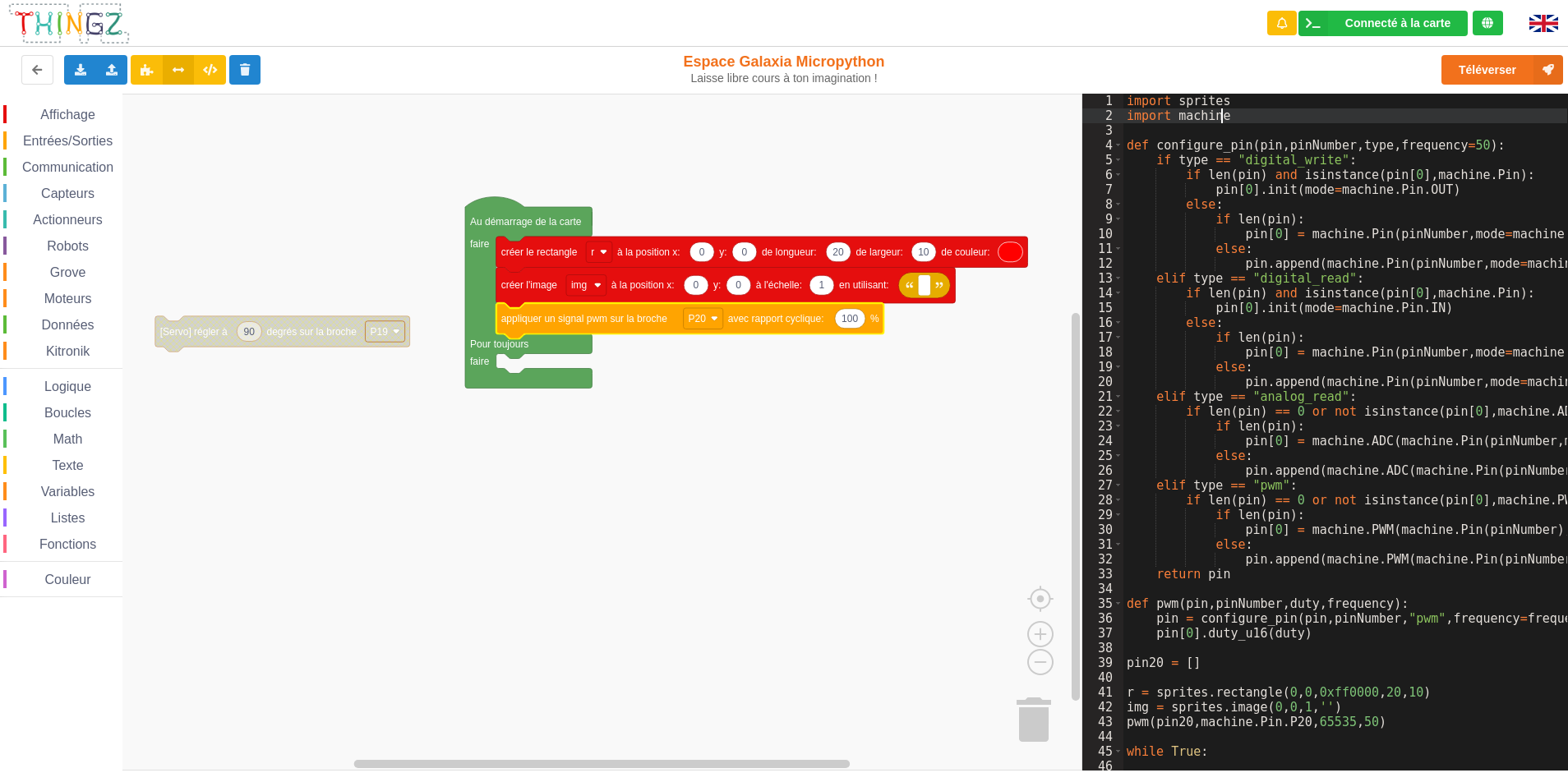
click at [912, 424] on rect "Espace de travail de Blocky" at bounding box center [541, 432] width 1082 height 677
